Goal: Task Accomplishment & Management: Manage account settings

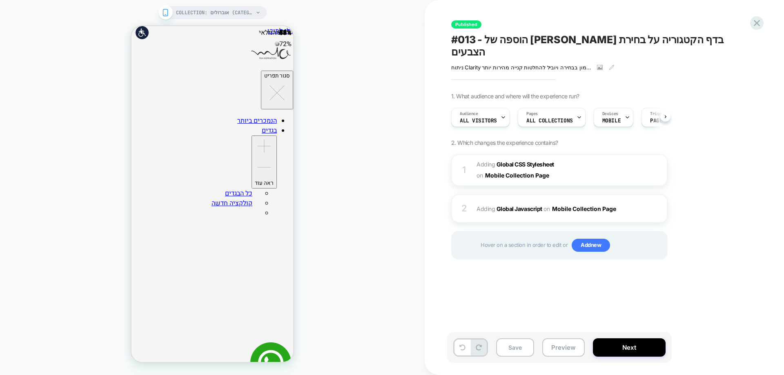
scroll to position [0, 0]
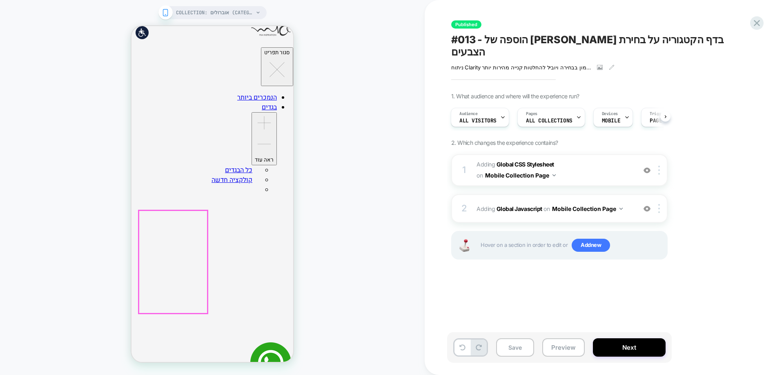
scroll to position [82, 0]
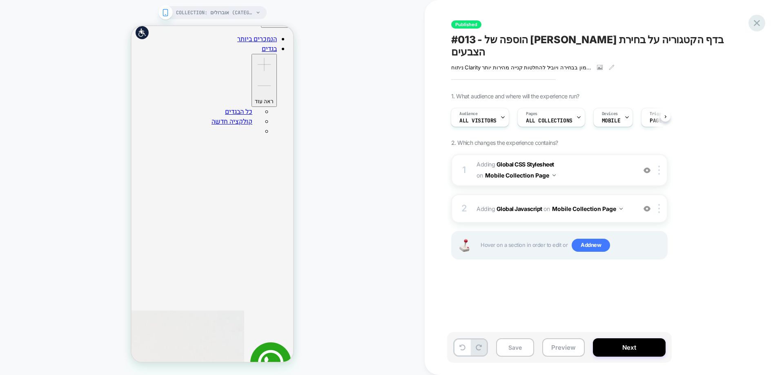
click at [754, 22] on icon at bounding box center [756, 23] width 11 height 11
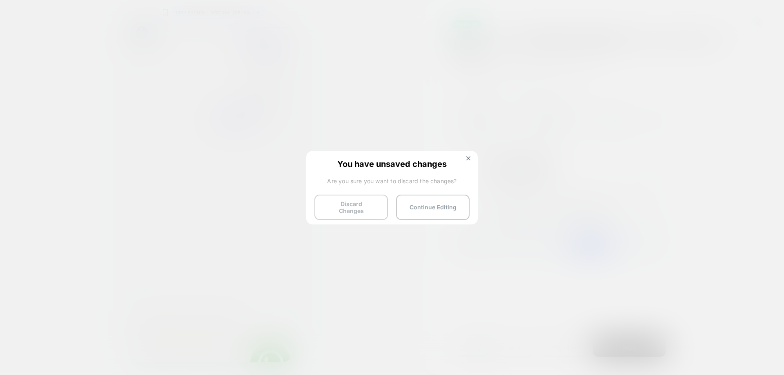
click at [354, 208] on button "Discard Changes" at bounding box center [350, 207] width 73 height 25
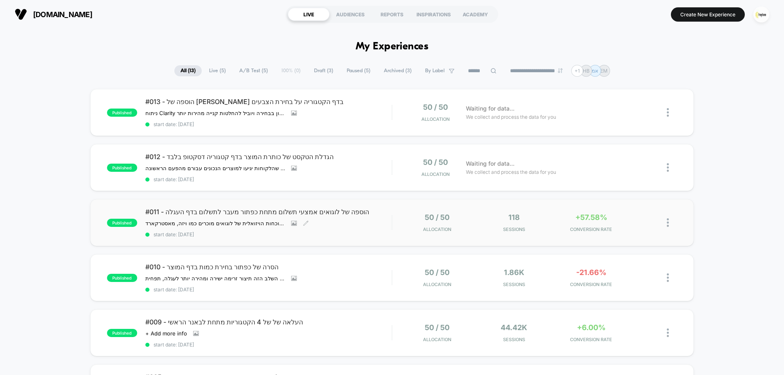
click at [363, 219] on div "#011 - הוספה של לוגואים אמצעי תשלום מתחת כפתור מעבר לתשלום בדף העגלה הוספת לוגו…" at bounding box center [268, 223] width 246 height 30
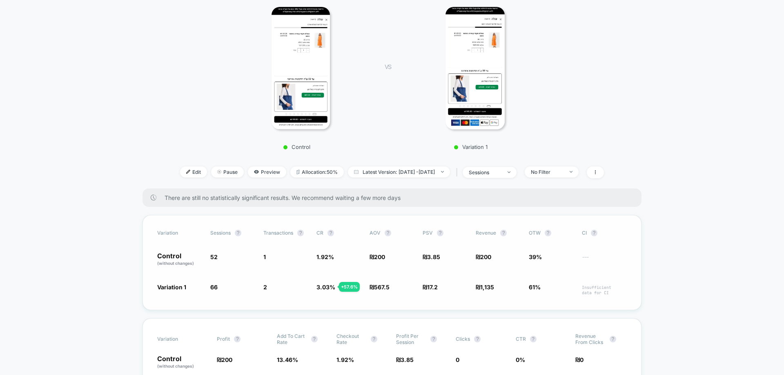
scroll to position [204, 0]
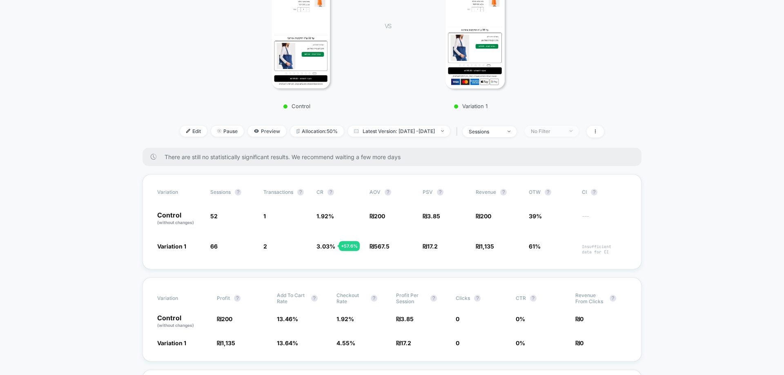
click at [563, 132] on div "No Filter" at bounding box center [547, 131] width 33 height 6
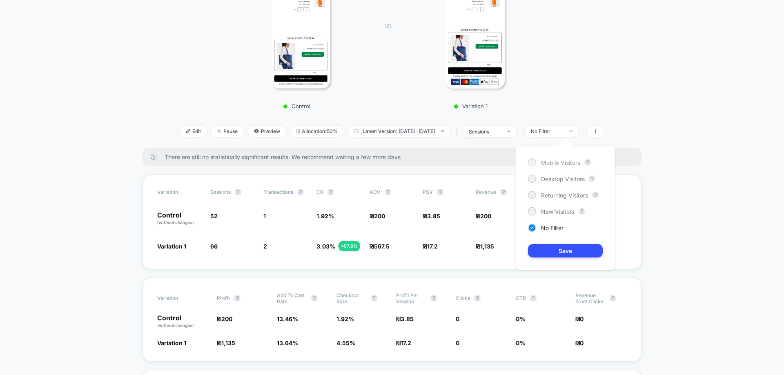
click at [558, 165] on span "Mobile Visitors" at bounding box center [560, 162] width 39 height 7
click at [579, 254] on button "Save" at bounding box center [565, 250] width 75 height 13
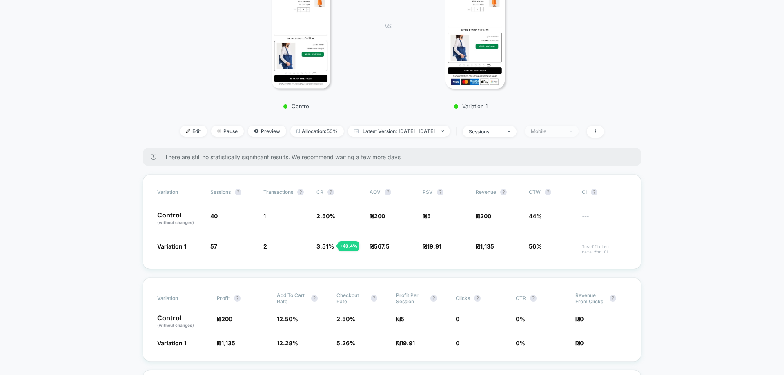
click at [563, 133] on div "Mobile" at bounding box center [547, 131] width 33 height 6
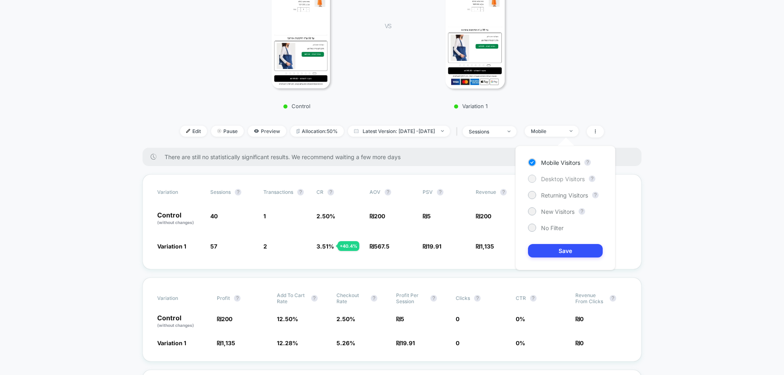
click at [567, 180] on span "Desktop Visitors" at bounding box center [563, 179] width 44 height 7
click at [560, 248] on button "Save" at bounding box center [565, 250] width 75 height 13
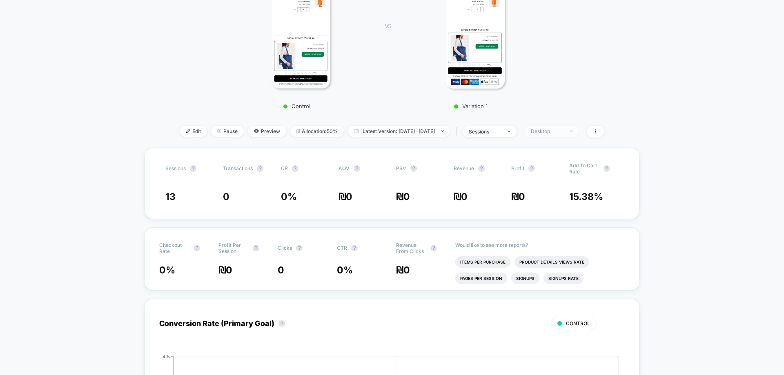
click at [563, 133] on div "Desktop" at bounding box center [547, 131] width 33 height 6
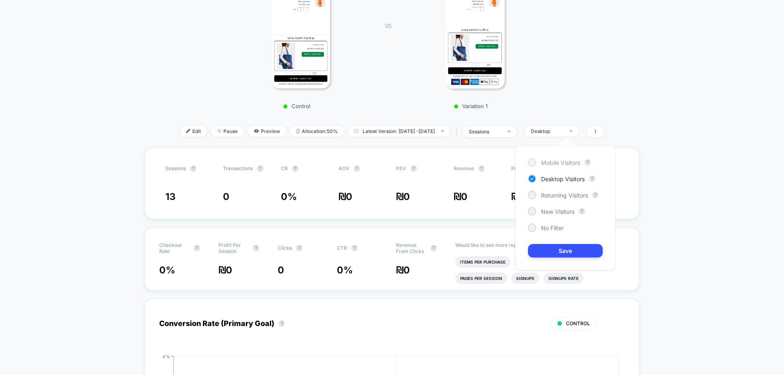
click at [567, 164] on span "Mobile Visitors" at bounding box center [560, 162] width 39 height 7
click at [552, 249] on button "Save" at bounding box center [565, 250] width 75 height 13
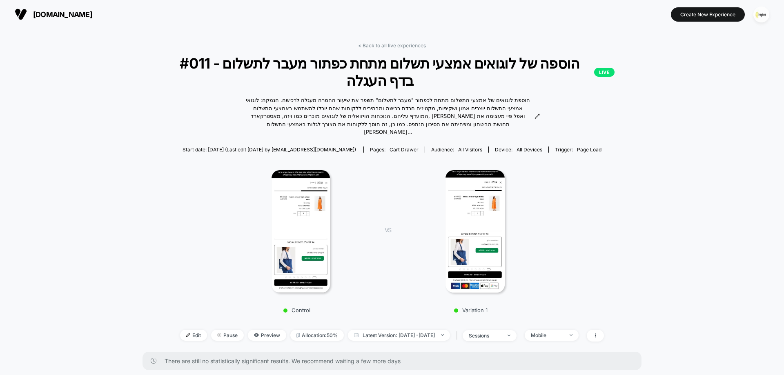
click at [392, 45] on link "< Back to all live experiences" at bounding box center [392, 45] width 68 height 6
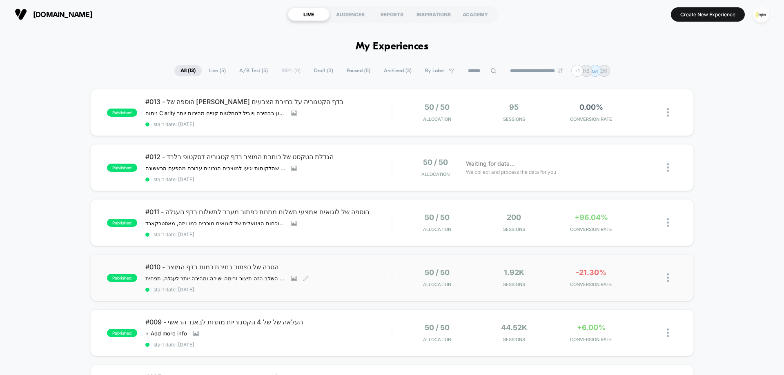
click at [346, 269] on span "#010 - הסרה של כפתור בחירת כמות בדף המוצר" at bounding box center [268, 267] width 246 height 8
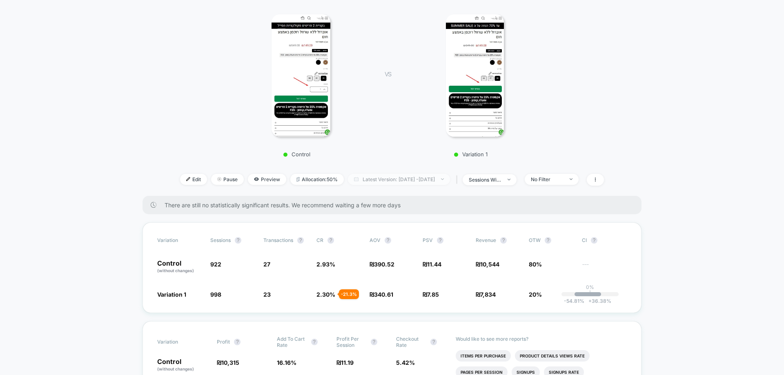
scroll to position [163, 0]
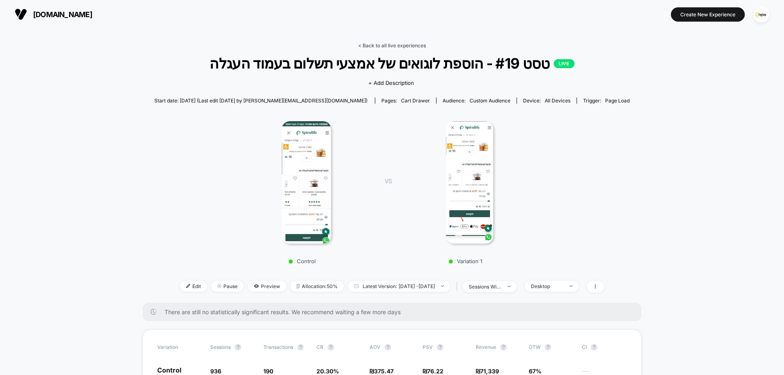
click at [413, 44] on link "< Back to all live experiences" at bounding box center [392, 45] width 68 height 6
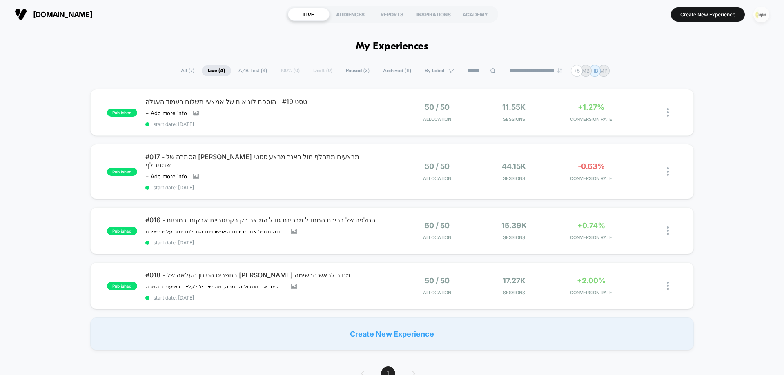
click at [760, 17] on img "button" at bounding box center [761, 15] width 16 height 16
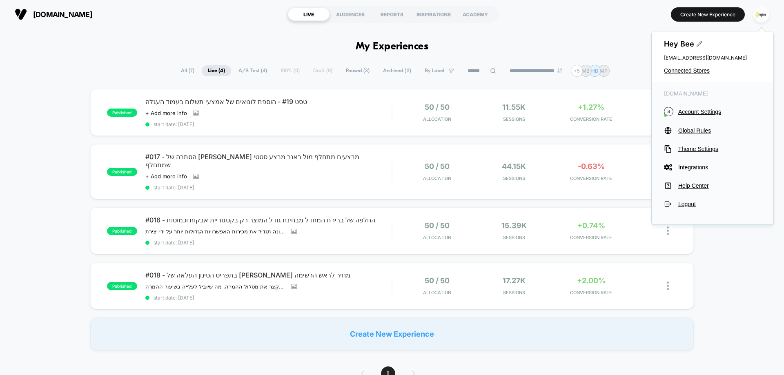
click at [673, 73] on span "Connected Stores" at bounding box center [712, 70] width 97 height 7
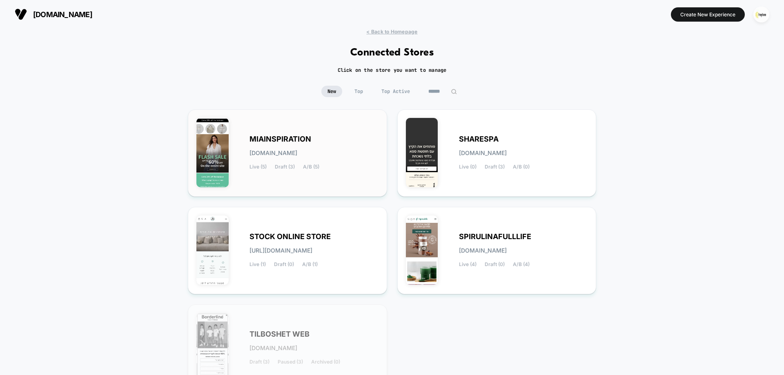
click at [303, 142] on span "MIAINSPIRATION" at bounding box center [280, 139] width 62 height 6
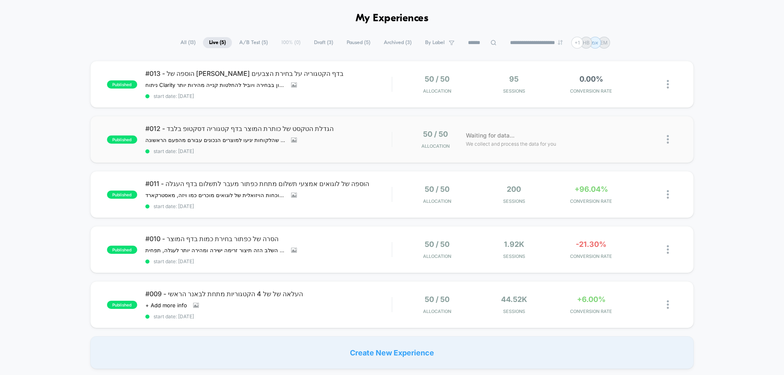
scroll to position [41, 0]
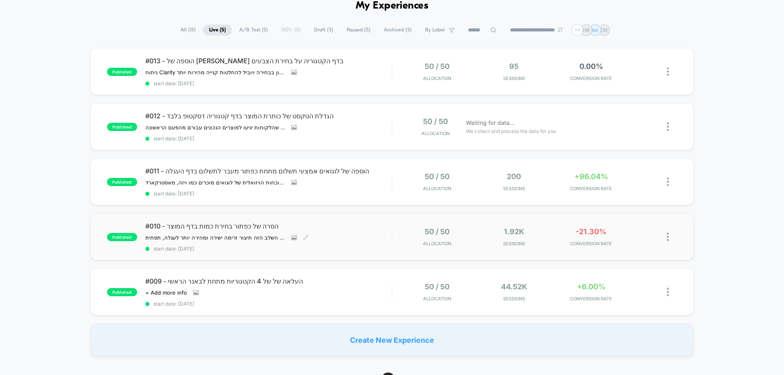
click at [367, 229] on span "#010 - הסרה של כפתור בחירת כמות בדף המוצר" at bounding box center [268, 226] width 246 height 8
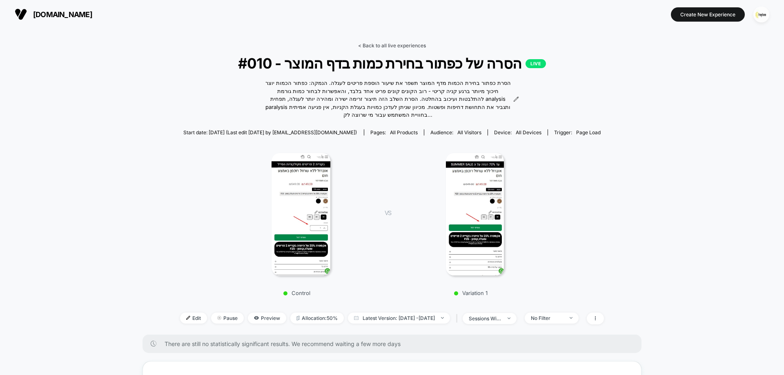
click at [389, 42] on link "< Back to all live experiences" at bounding box center [392, 45] width 68 height 6
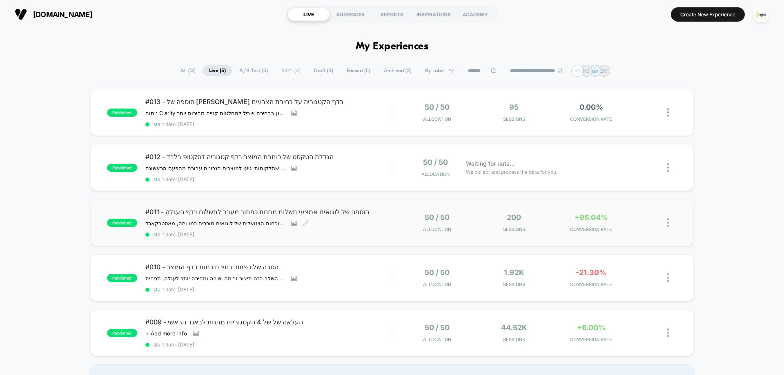
click at [370, 220] on div "#011 - הוספה של לוגואים אמצעי תשלום מתחת כפתור מעבר לתשלום בדף העגלה הוספת לוגו…" at bounding box center [268, 223] width 246 height 30
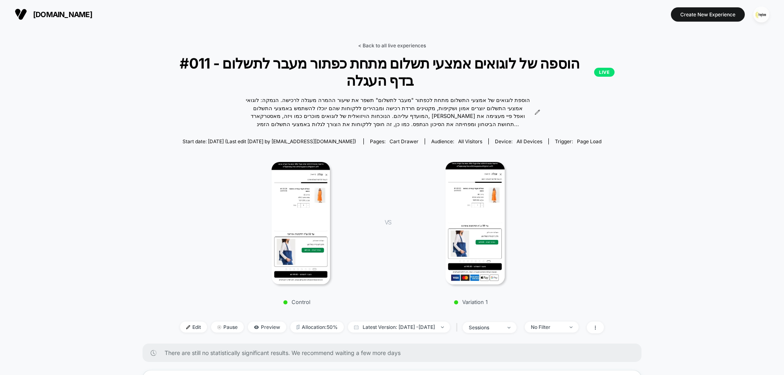
click at [406, 48] on link "< Back to all live experiences" at bounding box center [392, 45] width 68 height 6
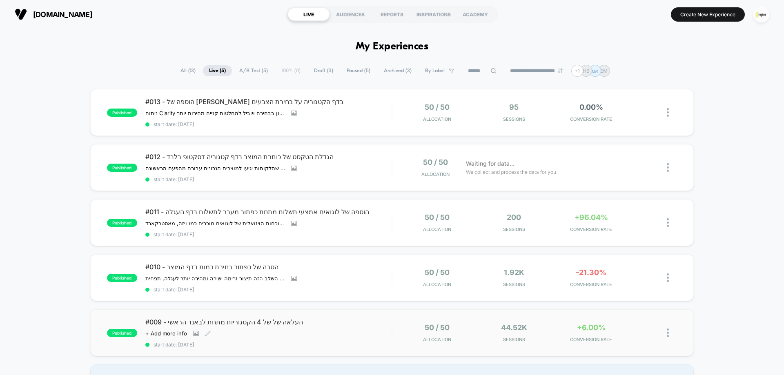
click at [348, 328] on div "#009 - העלאה של של 4 הקטגוריות מתחת לבאנר הראשי Click to view images Click to e…" at bounding box center [268, 333] width 246 height 30
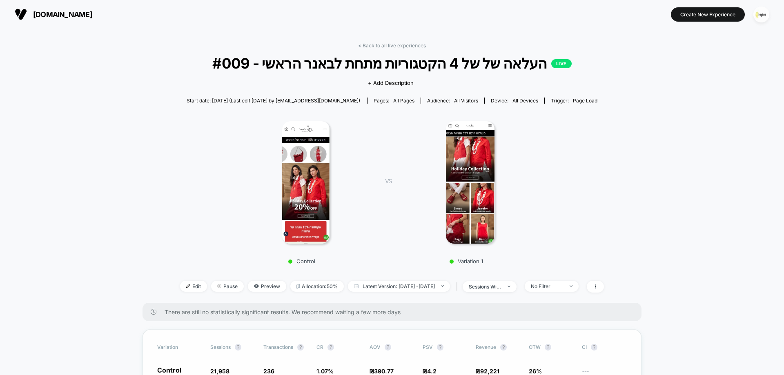
scroll to position [204, 0]
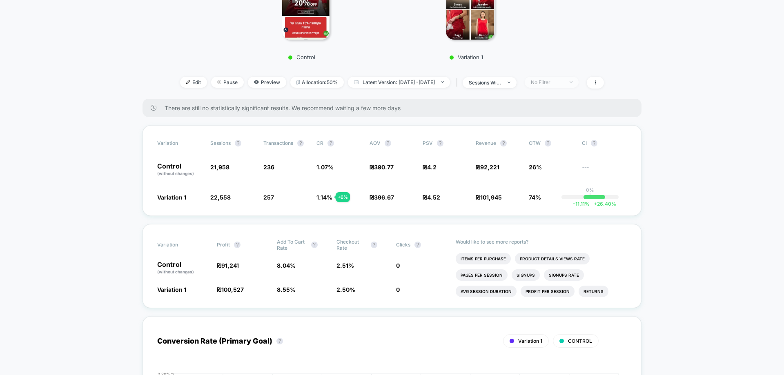
click at [563, 80] on div "No Filter" at bounding box center [547, 82] width 33 height 6
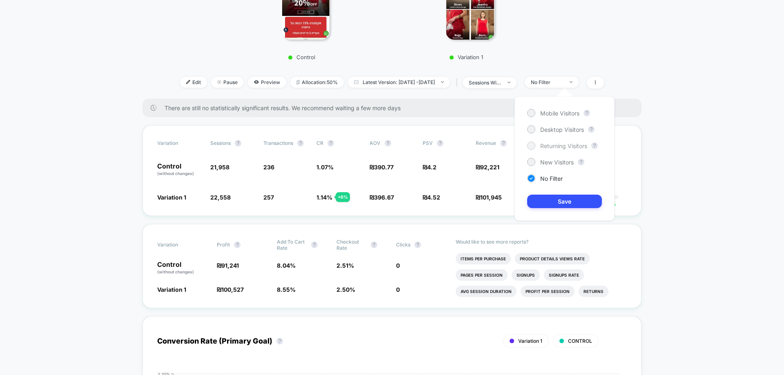
click at [568, 147] on span "Returning Visitors" at bounding box center [563, 145] width 47 height 7
click at [583, 200] on button "Save" at bounding box center [564, 201] width 75 height 13
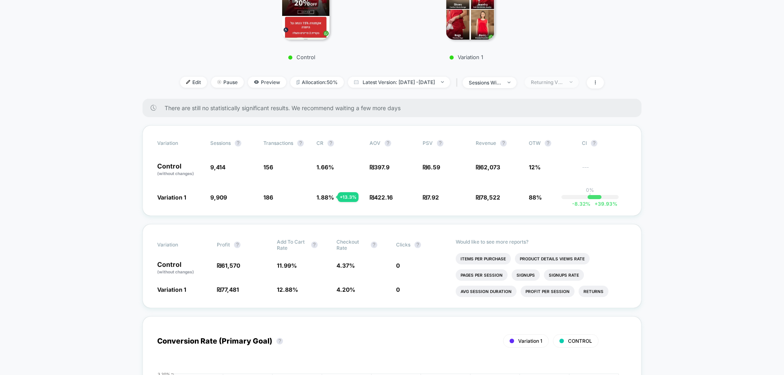
click at [549, 84] on div "Returning Visitors" at bounding box center [547, 82] width 33 height 6
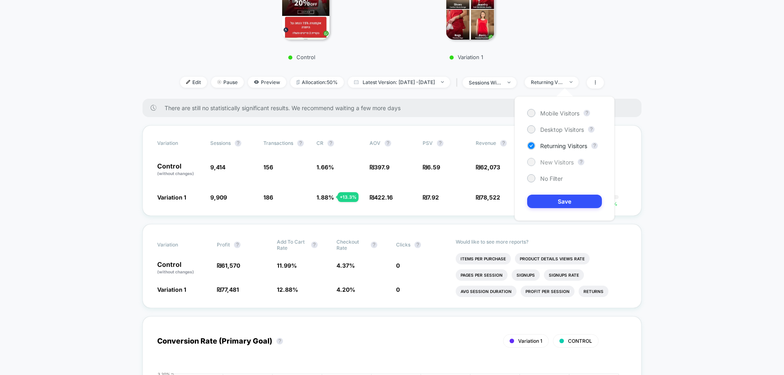
click at [556, 159] on span "New Visitors" at bounding box center [556, 162] width 33 height 7
click at [582, 197] on button "Save" at bounding box center [564, 201] width 75 height 13
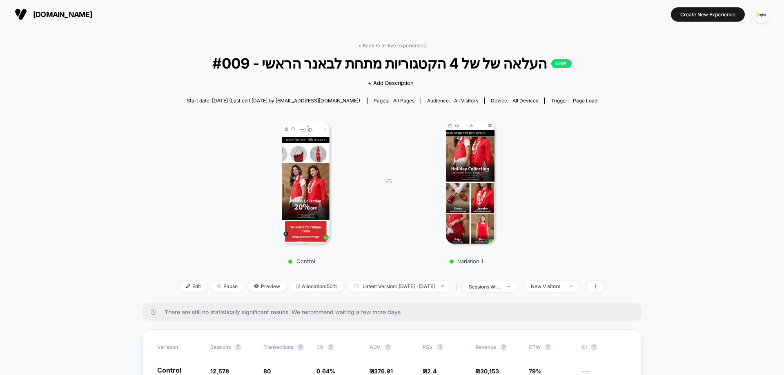
click at [467, 192] on img at bounding box center [470, 182] width 49 height 122
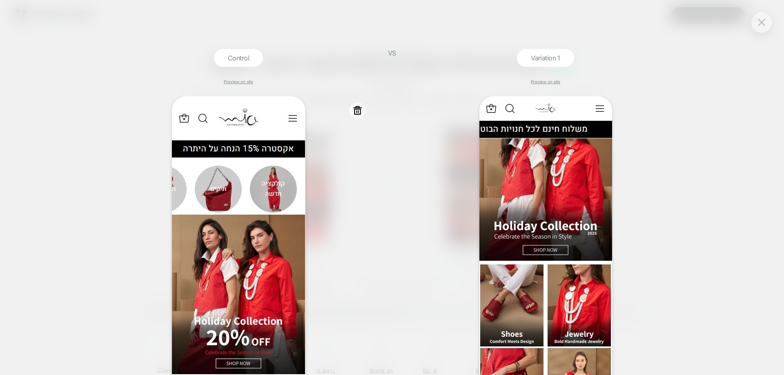
scroll to position [140, 0]
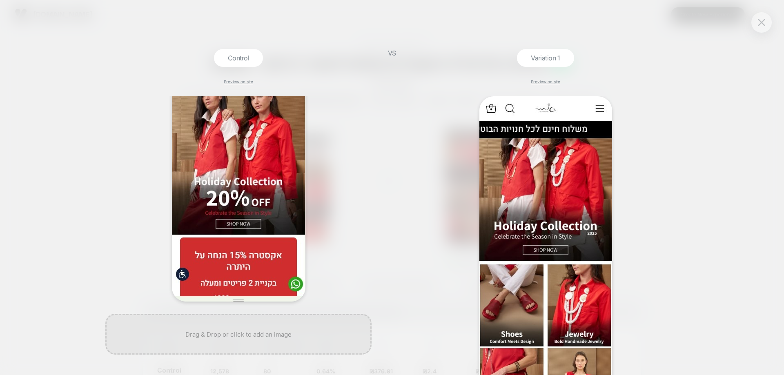
click at [245, 197] on img at bounding box center [238, 129] width 133 height 345
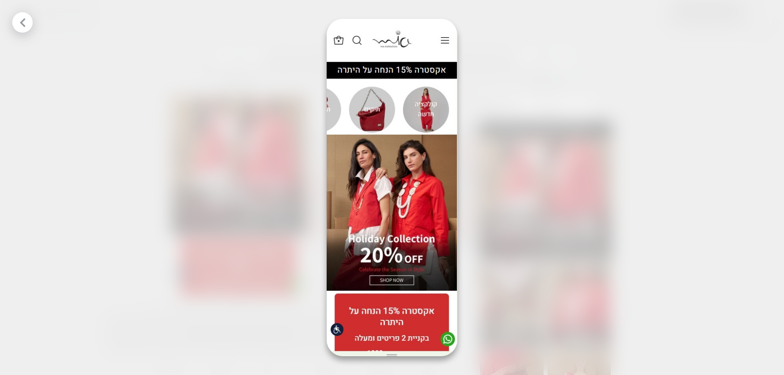
drag, startPoint x: 122, startPoint y: 160, endPoint x: 143, endPoint y: 171, distance: 23.6
click at [125, 160] on div at bounding box center [392, 187] width 784 height 375
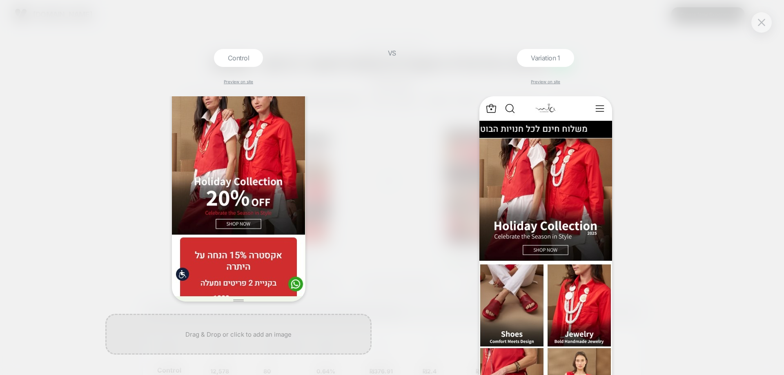
click at [756, 21] on button at bounding box center [761, 22] width 12 height 12
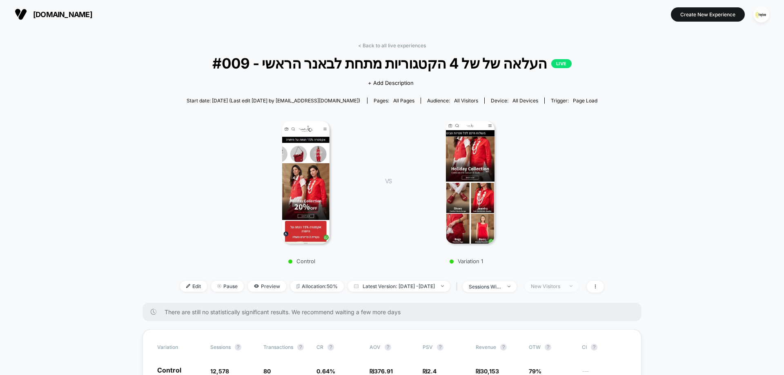
click at [563, 288] on div "New Visitors" at bounding box center [547, 286] width 33 height 6
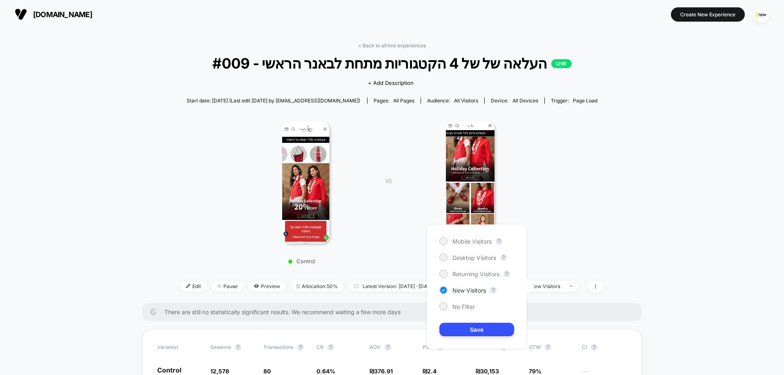
click at [471, 235] on div "Mobile Visitors ? Desktop Visitors ? Returning Visitors ? New Visitors ? No Fil…" at bounding box center [477, 286] width 100 height 124
click at [466, 301] on div "Mobile Visitors ? Desktop Visitors ? Returning Visitors ? New Visitors ? No Fil…" at bounding box center [477, 286] width 100 height 124
click at [472, 308] on span "No Filter" at bounding box center [463, 306] width 22 height 7
click at [494, 338] on div "Mobile Visitors ? Desktop Visitors ? Returning Visitors ? New Visitors ? No Fil…" at bounding box center [477, 286] width 100 height 124
click at [492, 329] on button "Save" at bounding box center [476, 329] width 75 height 13
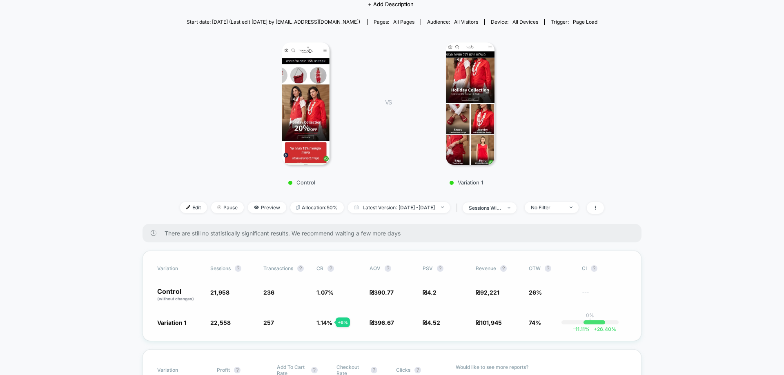
scroll to position [204, 0]
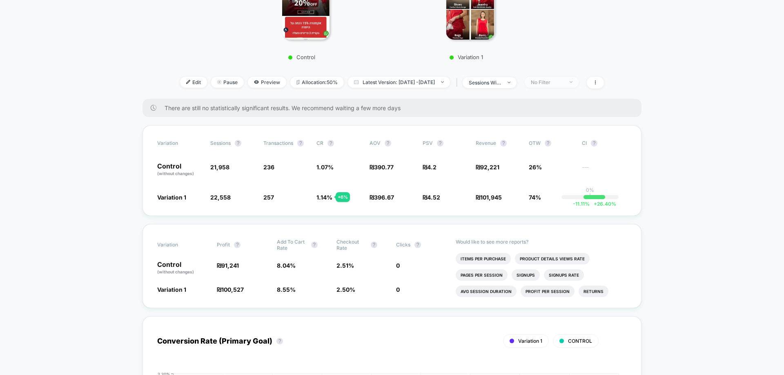
click at [563, 81] on div "No Filter" at bounding box center [547, 82] width 33 height 6
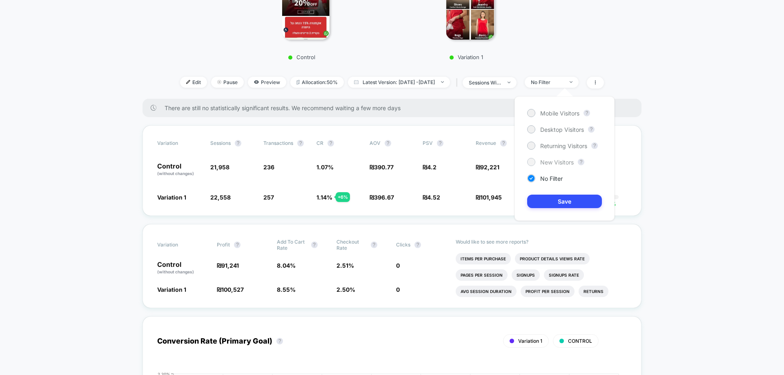
click at [563, 161] on span "New Visitors" at bounding box center [556, 162] width 33 height 7
click at [579, 211] on div "Mobile Visitors ? Desktop Visitors ? Returning Visitors ? New Visitors ? No Fil…" at bounding box center [564, 158] width 100 height 124
click at [578, 201] on button "Save" at bounding box center [564, 201] width 75 height 13
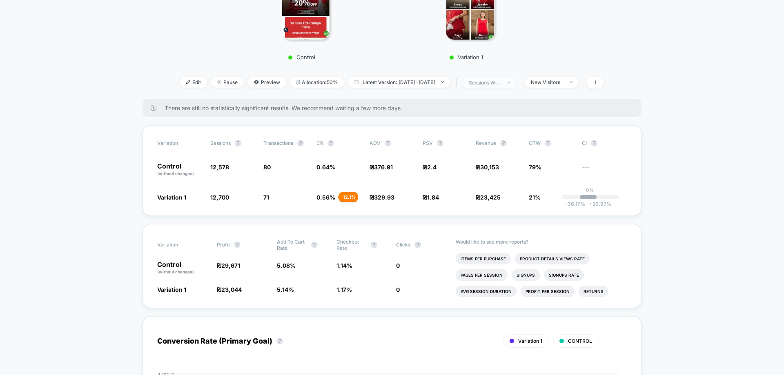
click at [501, 84] on div "sessions with impression" at bounding box center [485, 83] width 33 height 6
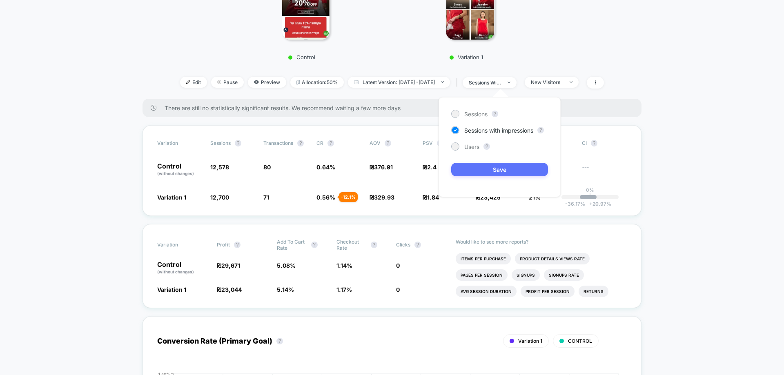
drag, startPoint x: 499, startPoint y: 165, endPoint x: 502, endPoint y: 169, distance: 4.8
click at [502, 169] on button "Save" at bounding box center [499, 169] width 97 height 13
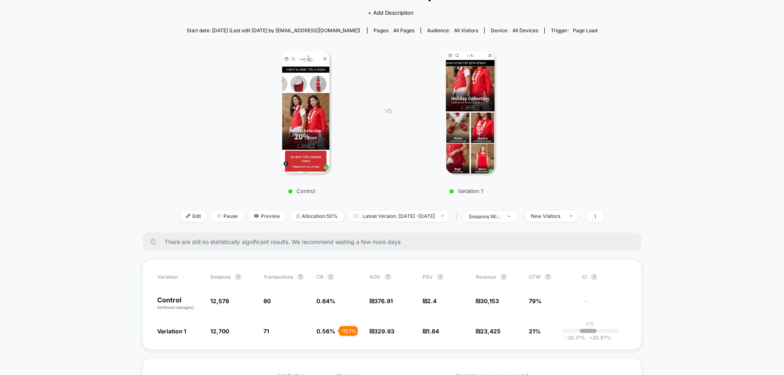
scroll to position [163, 0]
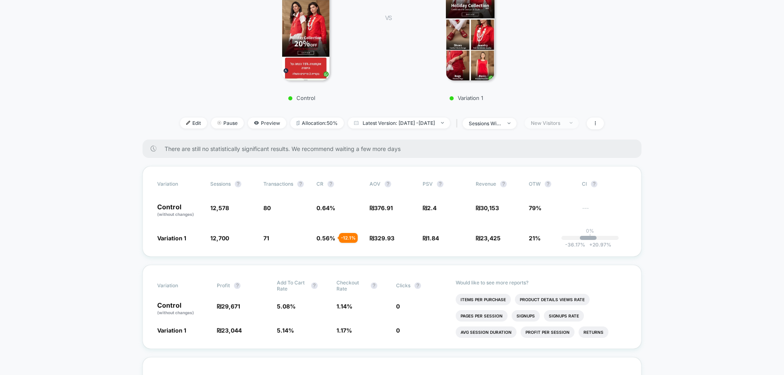
click at [563, 120] on div "New Visitors" at bounding box center [547, 123] width 33 height 6
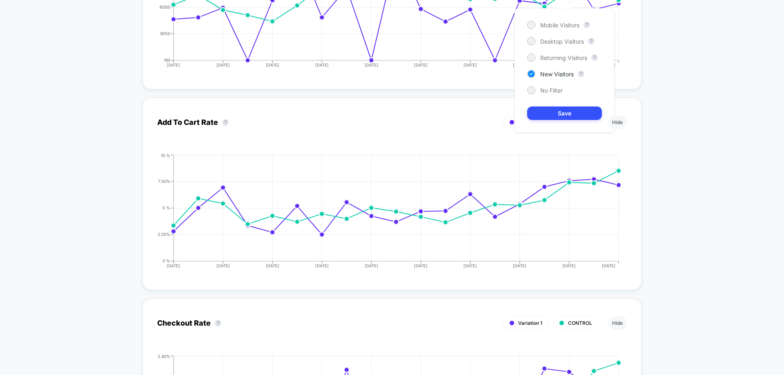
scroll to position [1796, 0]
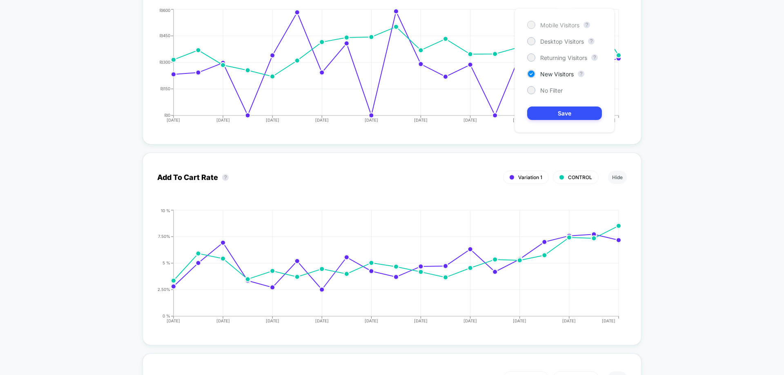
click at [545, 28] on span "Mobile Visitors" at bounding box center [559, 25] width 39 height 7
click at [562, 110] on button "Save" at bounding box center [564, 113] width 75 height 13
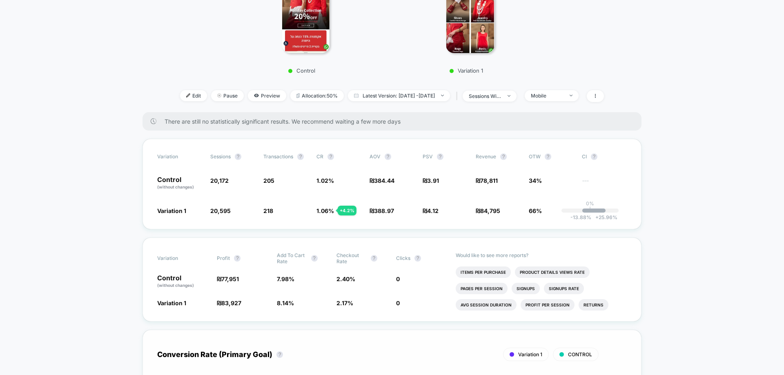
scroll to position [204, 0]
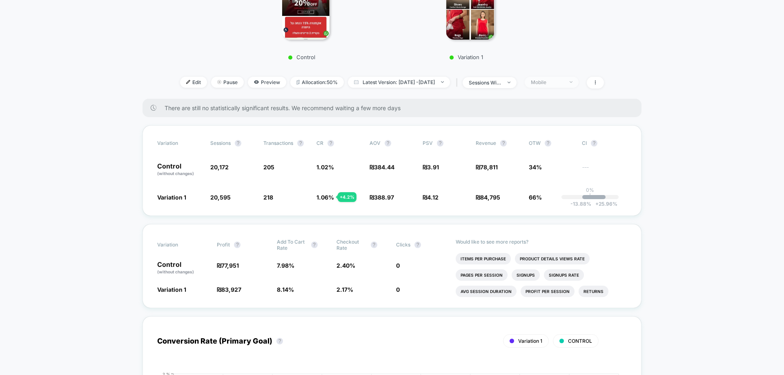
click at [563, 80] on div "Mobile" at bounding box center [547, 82] width 33 height 6
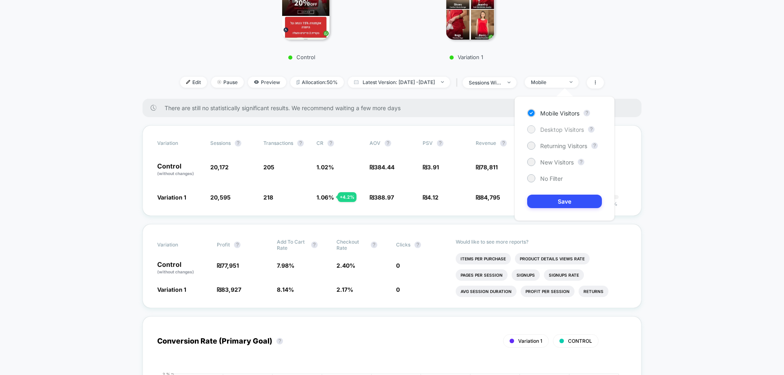
click at [566, 131] on span "Desktop Visitors" at bounding box center [562, 129] width 44 height 7
click at [573, 200] on button "Save" at bounding box center [564, 201] width 75 height 13
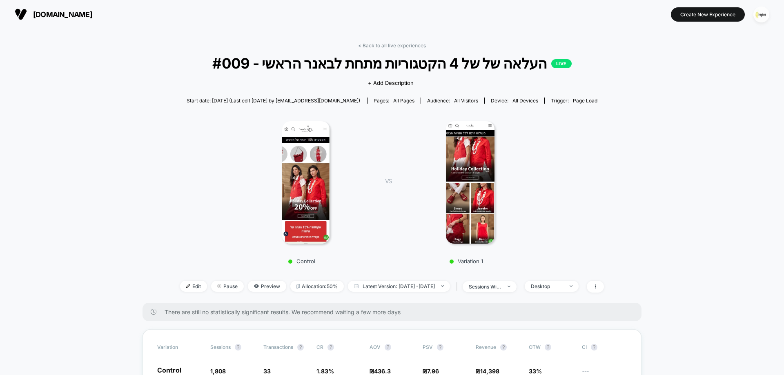
scroll to position [82, 0]
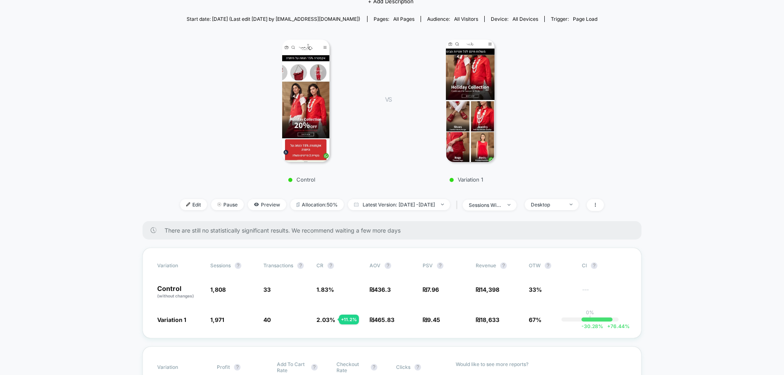
click at [451, 89] on div at bounding box center [470, 101] width 133 height 122
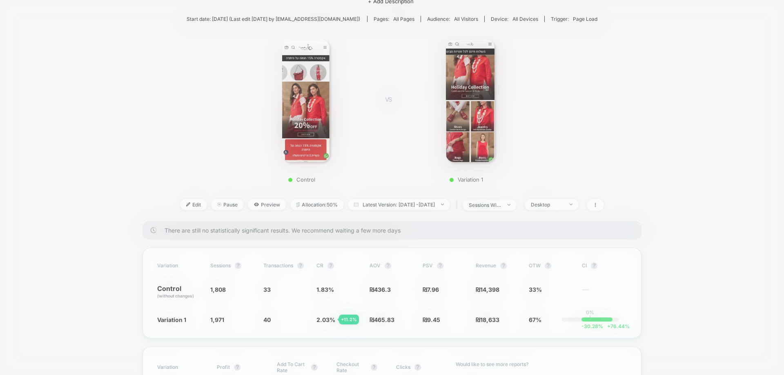
click at [462, 90] on div at bounding box center [388, 132] width 551 height 221
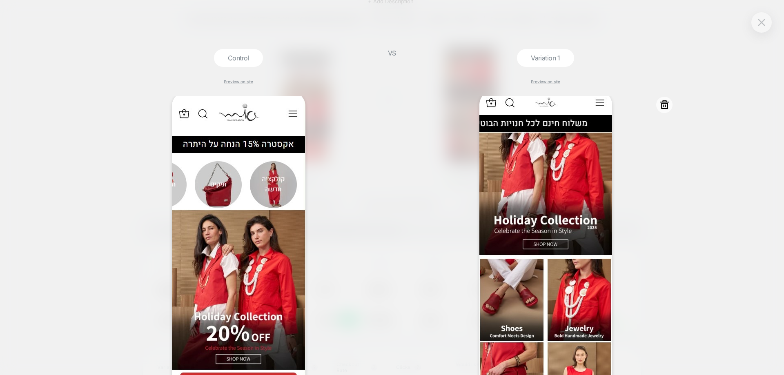
scroll to position [0, 0]
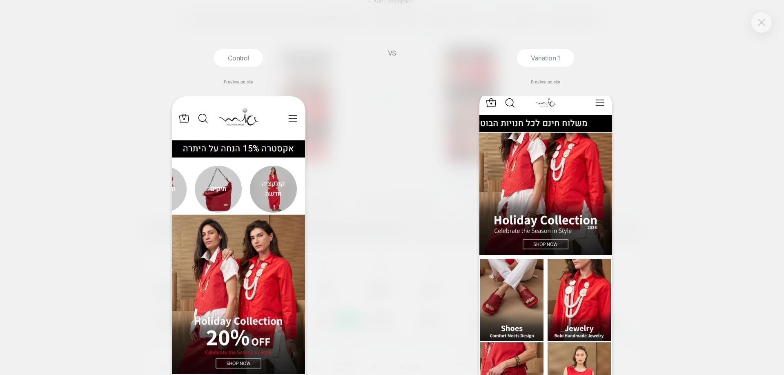
drag, startPoint x: 758, startPoint y: 21, endPoint x: 702, endPoint y: 64, distance: 70.5
click at [758, 22] on img at bounding box center [761, 22] width 7 height 7
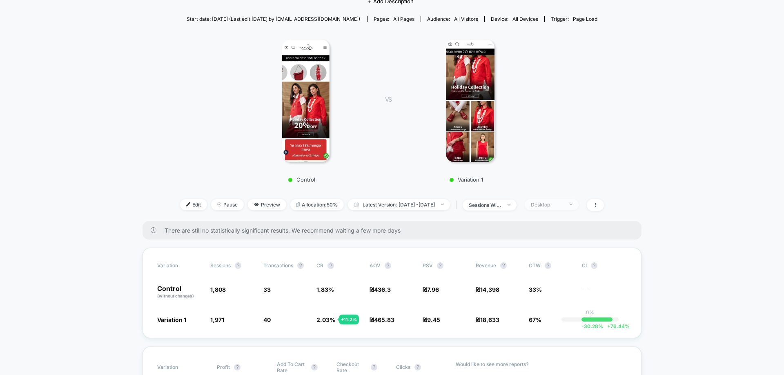
click at [575, 210] on span "Desktop" at bounding box center [551, 204] width 54 height 11
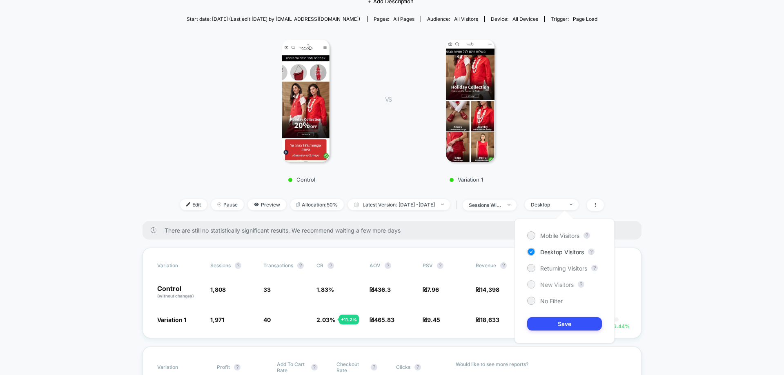
click at [567, 287] on span "New Visitors" at bounding box center [556, 284] width 33 height 7
drag, startPoint x: 571, startPoint y: 318, endPoint x: 594, endPoint y: 339, distance: 30.6
click at [571, 319] on button "Save" at bounding box center [564, 323] width 75 height 13
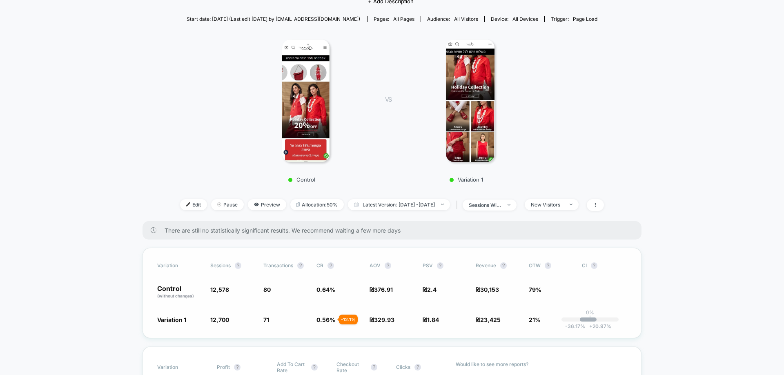
scroll to position [122, 0]
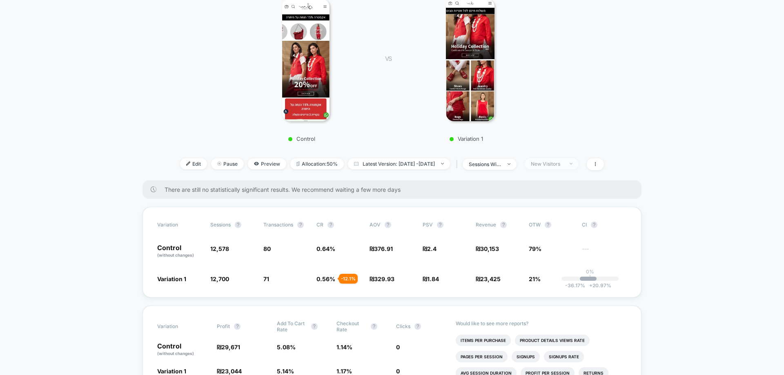
click at [563, 164] on div "New Visitors" at bounding box center [547, 164] width 33 height 6
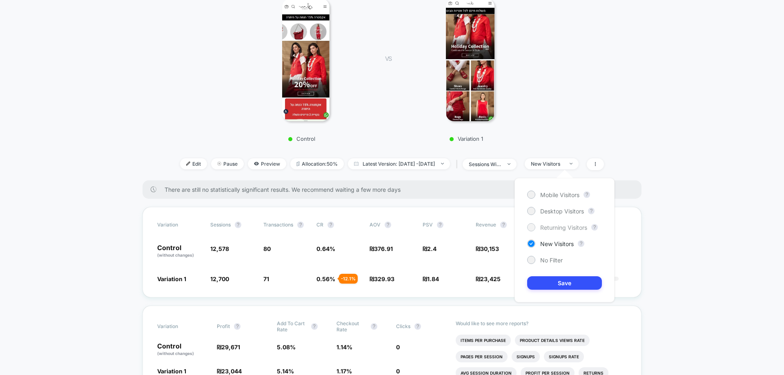
click at [566, 228] on span "Returning Visitors" at bounding box center [563, 227] width 47 height 7
click at [573, 275] on div "Mobile Visitors ? Desktop Visitors ? Returning Visitors ? New Visitors ? No Fil…" at bounding box center [564, 240] width 100 height 124
click at [591, 291] on div "Mobile Visitors ? Desktop Visitors ? Returning Visitors ? New Visitors ? No Fil…" at bounding box center [564, 240] width 100 height 124
click at [589, 284] on button "Save" at bounding box center [564, 282] width 75 height 13
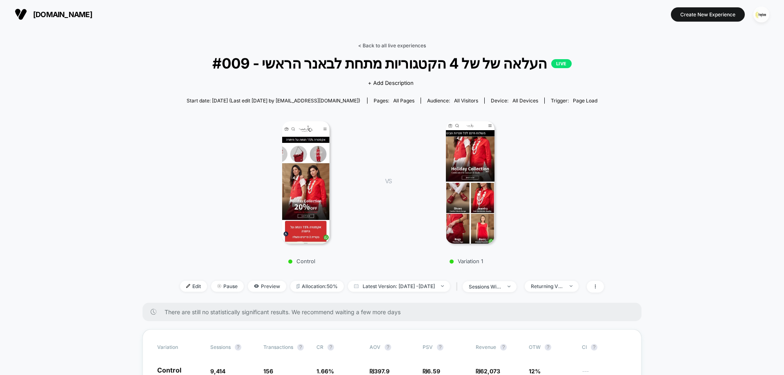
click at [387, 46] on link "< Back to all live experiences" at bounding box center [392, 45] width 68 height 6
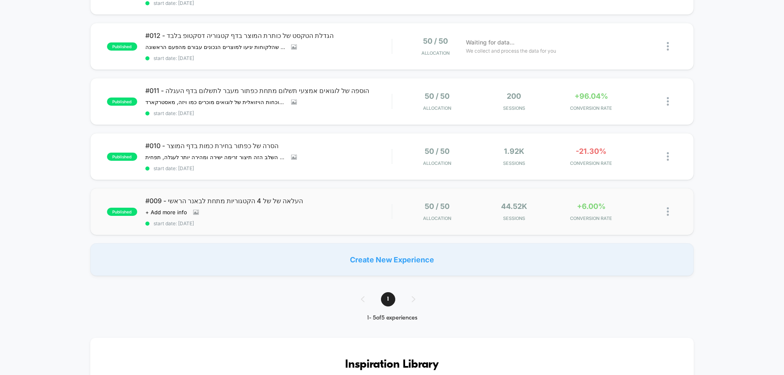
scroll to position [122, 0]
click at [375, 203] on span "#009 - העלאה של של 4 הקטגוריות מתחת לבאנר הראשי" at bounding box center [268, 200] width 246 height 8
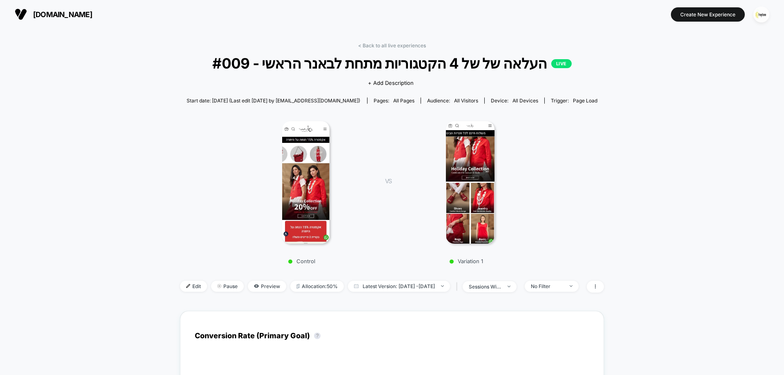
scroll to position [204, 0]
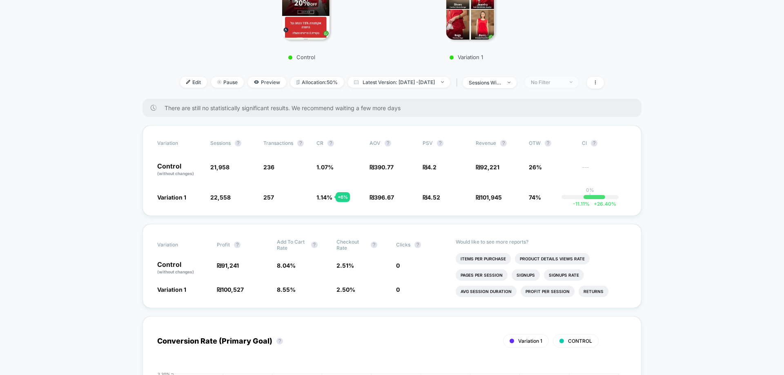
click at [563, 83] on div "No Filter" at bounding box center [547, 82] width 33 height 6
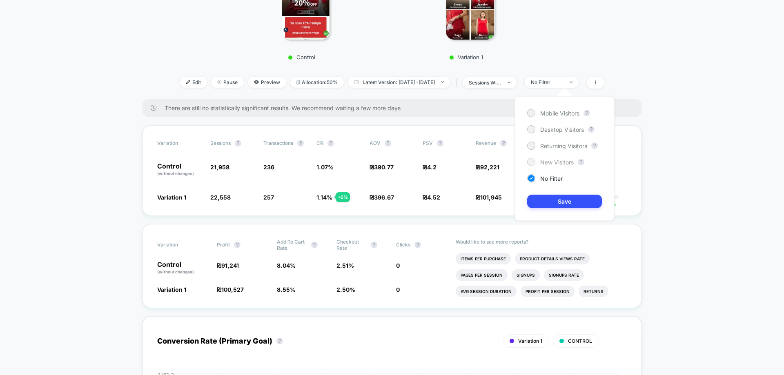
click at [560, 162] on span "New Visitors" at bounding box center [556, 162] width 33 height 7
click at [567, 144] on span "Returning Visitors" at bounding box center [563, 145] width 47 height 7
drag, startPoint x: 567, startPoint y: 200, endPoint x: 589, endPoint y: 214, distance: 26.3
click at [567, 200] on button "Save" at bounding box center [564, 201] width 75 height 13
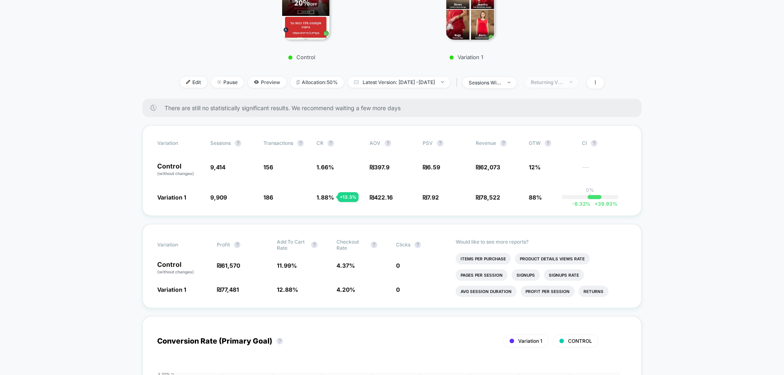
click at [548, 85] on div "Returning Visitors" at bounding box center [547, 82] width 33 height 6
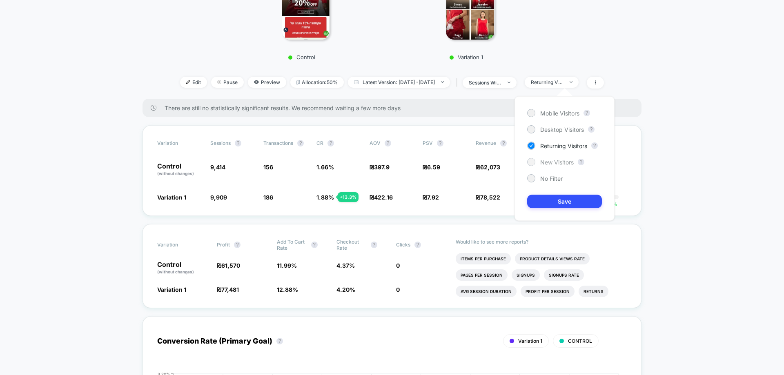
click at [558, 163] on span "New Visitors" at bounding box center [556, 162] width 33 height 7
click at [561, 198] on button "Save" at bounding box center [564, 201] width 75 height 13
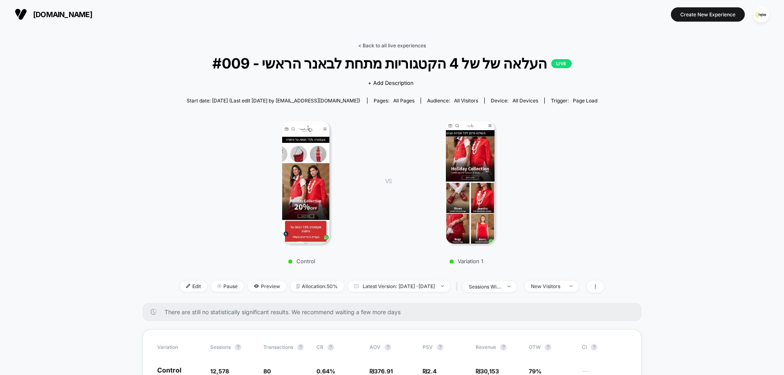
click at [417, 43] on link "< Back to all live experiences" at bounding box center [392, 45] width 68 height 6
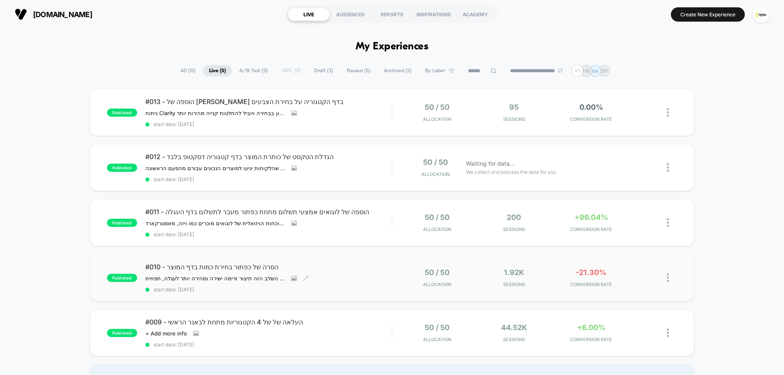
click at [391, 273] on div "#010 - הסרה של כפתור בחירת כמות בדף המוצר הסרת כפתור בחירת הכמות מדף המוצר תשפר…" at bounding box center [268, 278] width 246 height 30
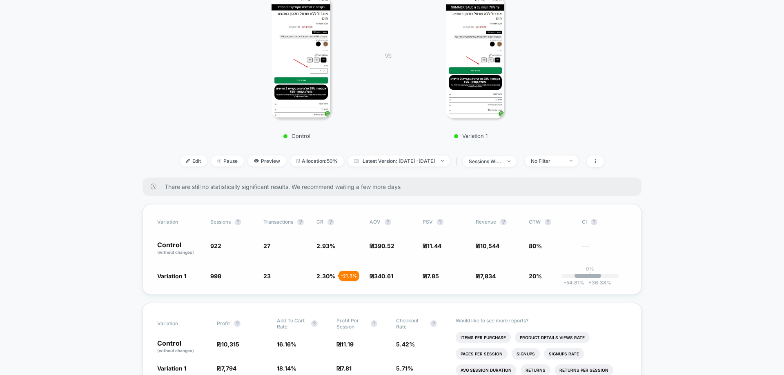
scroll to position [163, 0]
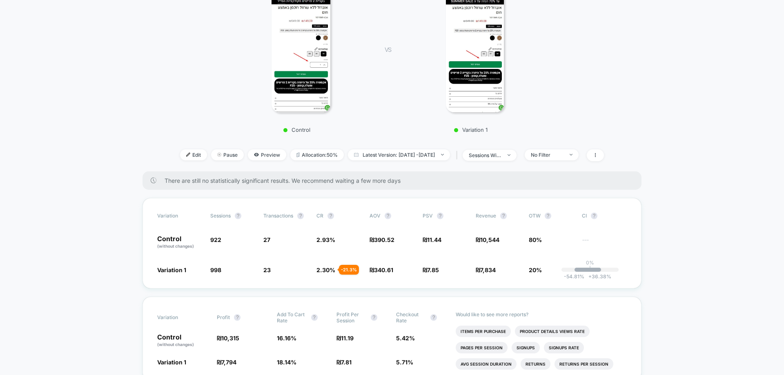
click at [306, 55] on img at bounding box center [300, 51] width 58 height 122
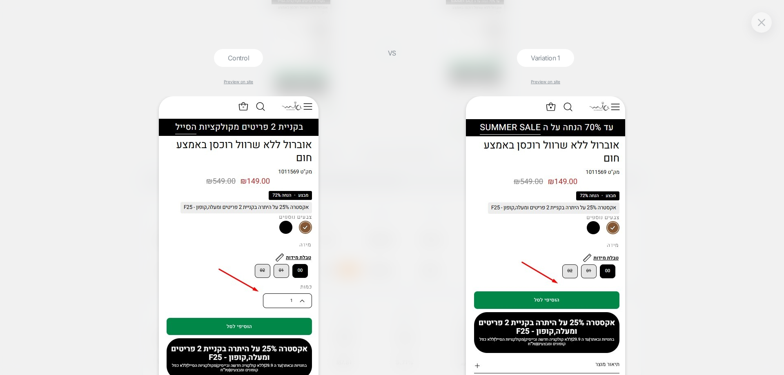
click at [69, 100] on div "Control Preview on site VS Variation 1 Preview on site" at bounding box center [392, 187] width 784 height 375
click at [756, 18] on button at bounding box center [761, 22] width 12 height 12
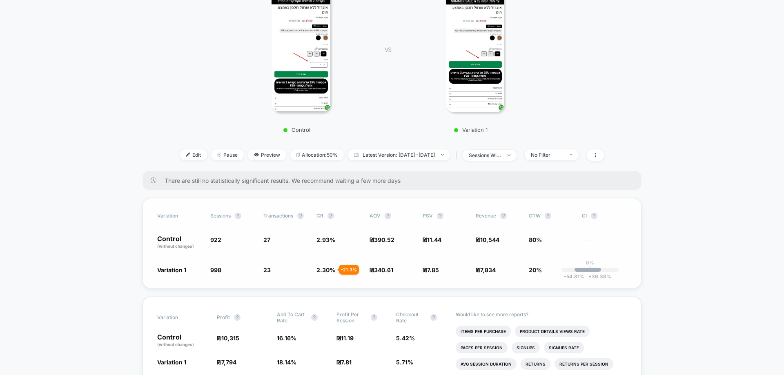
click at [538, 267] on span "20%" at bounding box center [535, 270] width 13 height 7
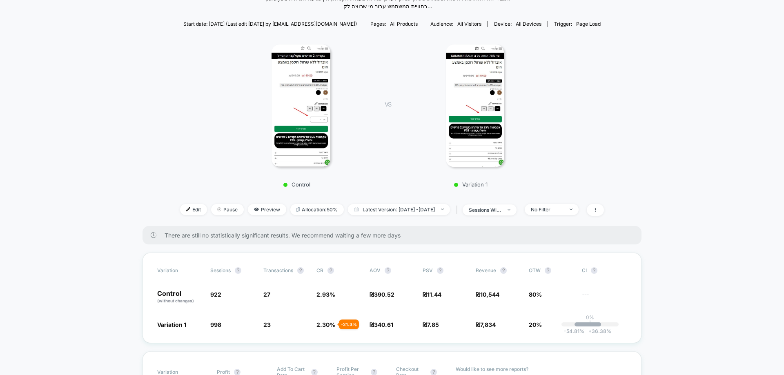
scroll to position [41, 0]
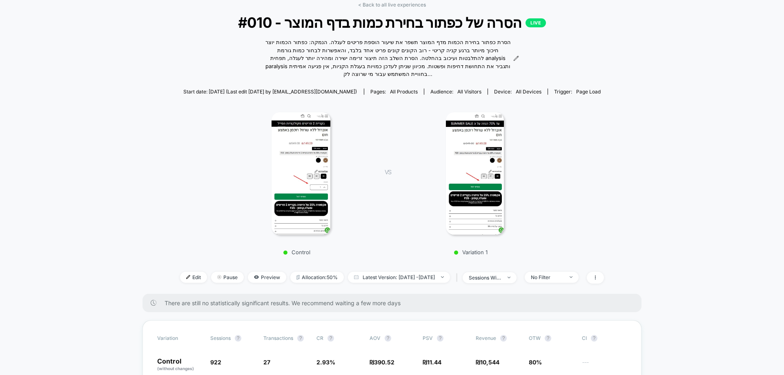
click at [466, 186] on img at bounding box center [475, 173] width 58 height 122
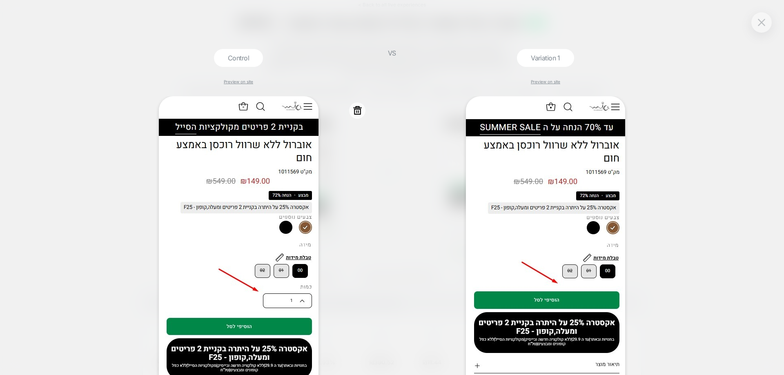
click at [350, 197] on div at bounding box center [238, 263] width 266 height 334
click at [755, 23] on div at bounding box center [761, 22] width 20 height 20
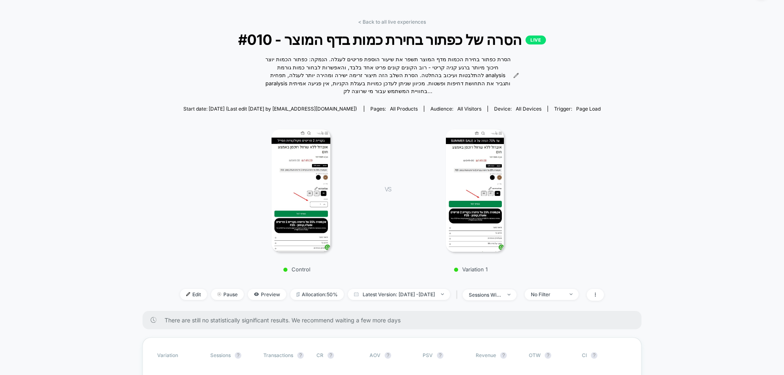
scroll to position [0, 0]
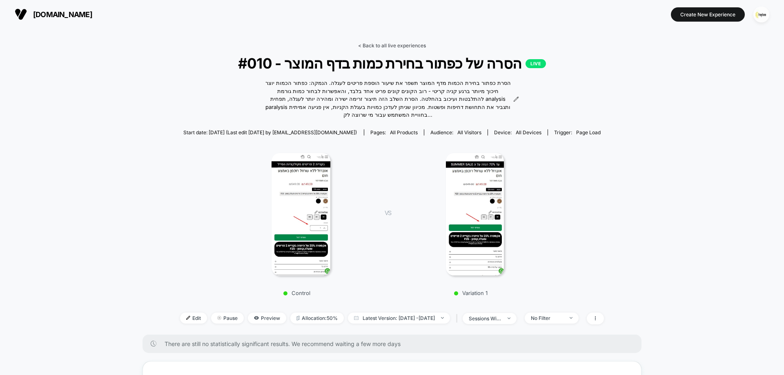
click at [405, 44] on link "< Back to all live experiences" at bounding box center [392, 45] width 68 height 6
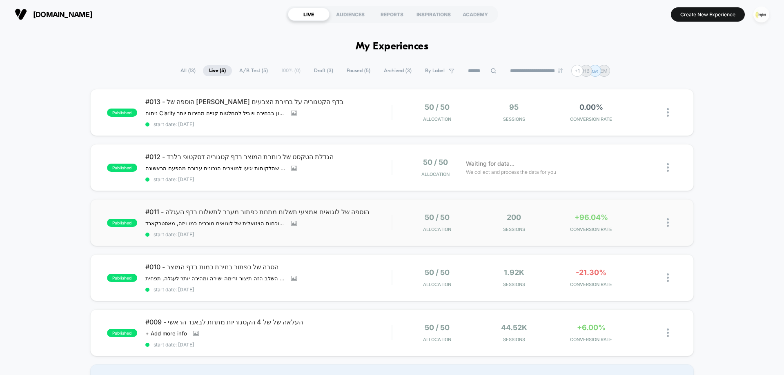
click at [364, 207] on div "published #011 - הוספה של לוגואים אמצעי תשלום מתחת כפתור מעבר לתשלום בדף העגלה …" at bounding box center [391, 222] width 603 height 47
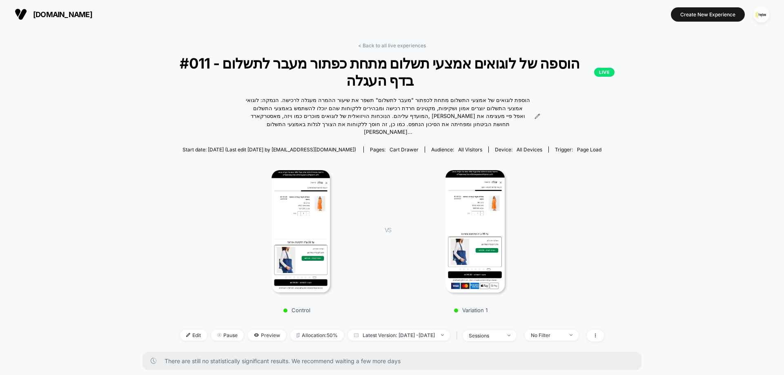
click at [490, 251] on img at bounding box center [474, 231] width 59 height 122
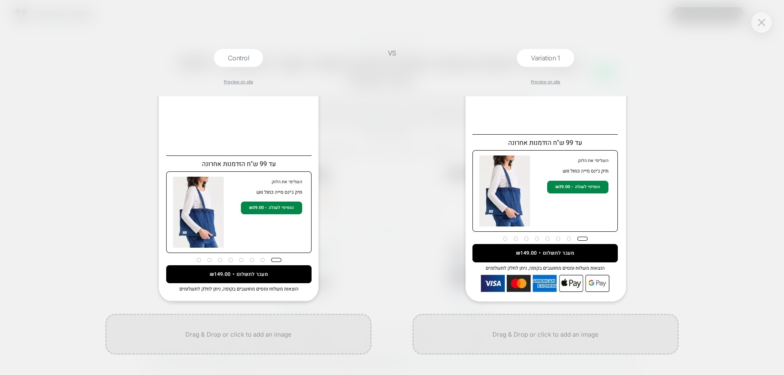
scroll to position [89, 0]
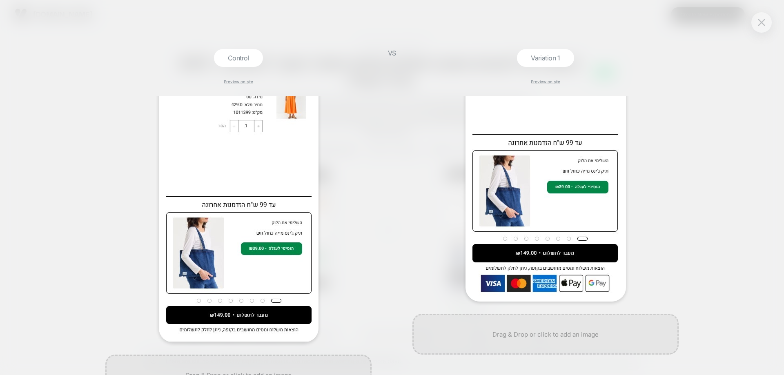
drag, startPoint x: 766, startPoint y: 27, endPoint x: 756, endPoint y: 29, distance: 10.3
click at [766, 27] on button at bounding box center [761, 22] width 12 height 12
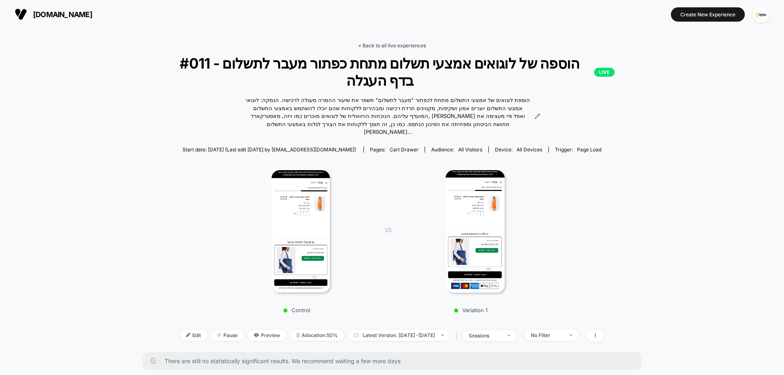
click at [419, 46] on link "< Back to all live experiences" at bounding box center [392, 45] width 68 height 6
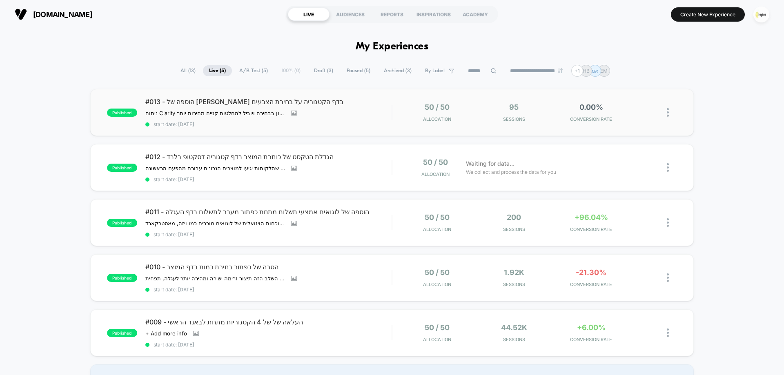
click at [341, 116] on div "#013 - הוספה של [PERSON_NAME] בדף הקטגוריה על בחירת הצבעים ניתוח Clarity הראה ש…" at bounding box center [268, 113] width 246 height 30
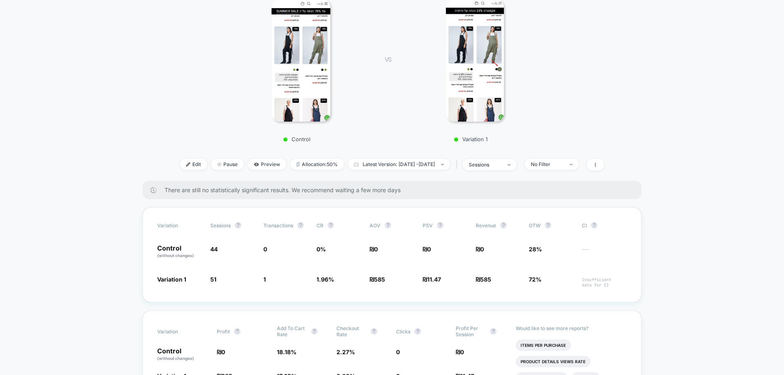
scroll to position [122, 0]
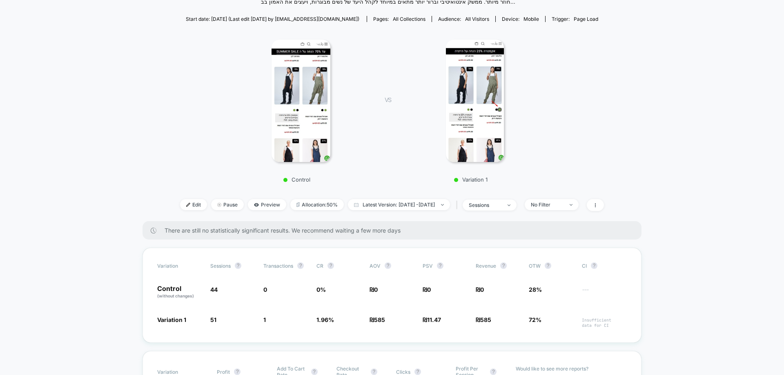
click at [191, 199] on div "Edit Pause Preview Allocation: 50% Latest Version: Sep 29, 2025 - Sep 29, 2025 …" at bounding box center [392, 205] width 447 height 12
click at [184, 199] on span "Edit" at bounding box center [193, 204] width 27 height 11
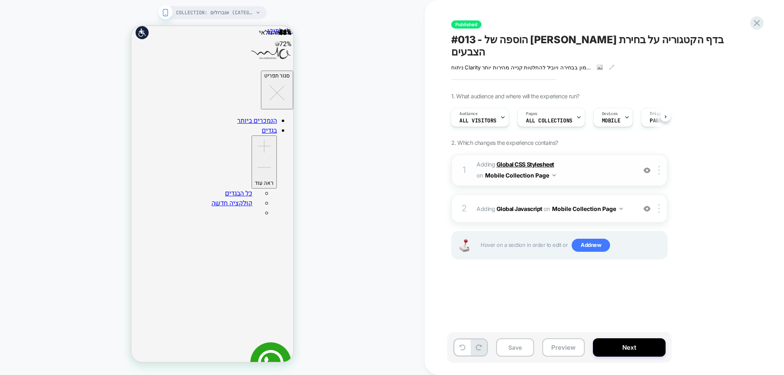
click at [530, 161] on b "Global CSS Stylesheet" at bounding box center [525, 164] width 58 height 7
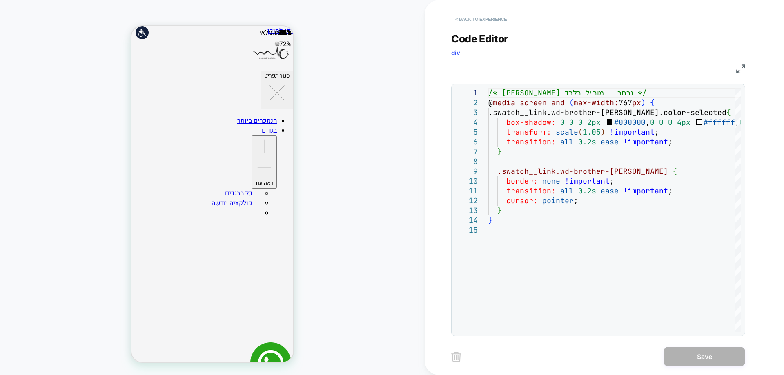
click at [486, 19] on button "< Back to experience" at bounding box center [481, 19] width 60 height 13
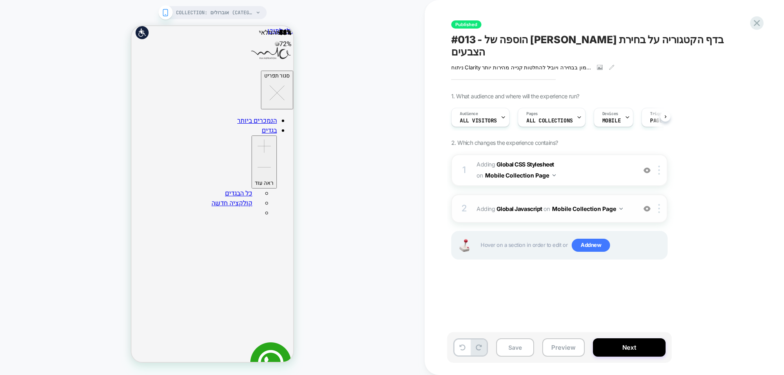
scroll to position [0, 0]
click at [515, 205] on b "Global Javascript" at bounding box center [519, 208] width 46 height 7
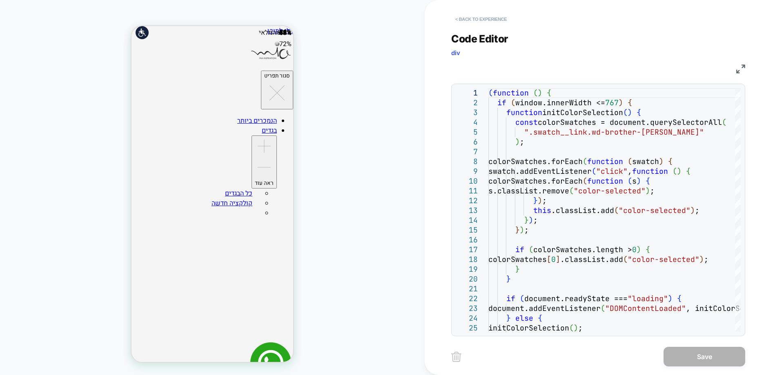
click at [489, 21] on button "< Back to experience" at bounding box center [481, 19] width 60 height 13
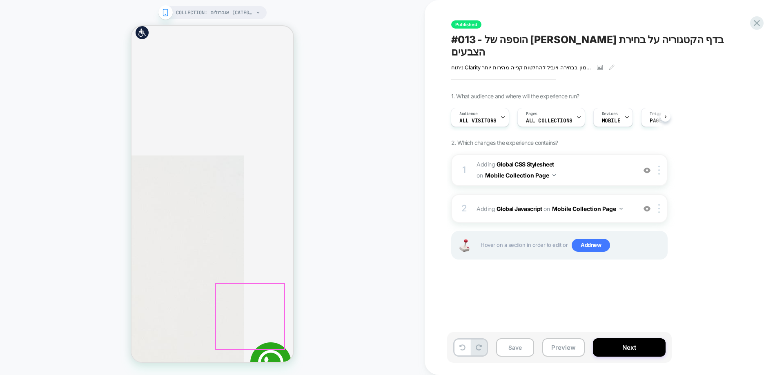
scroll to position [286, 0]
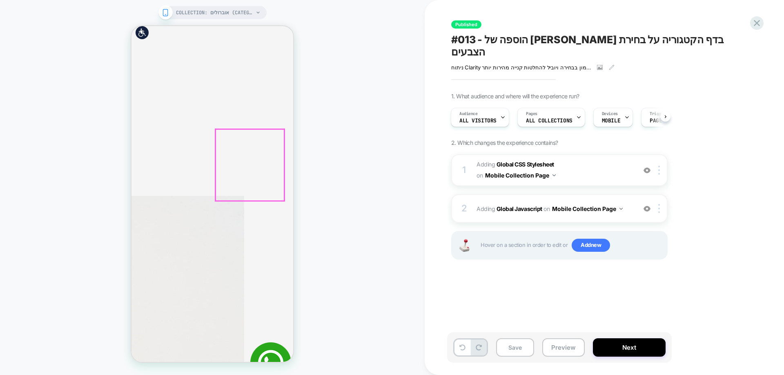
scroll to position [204, 0]
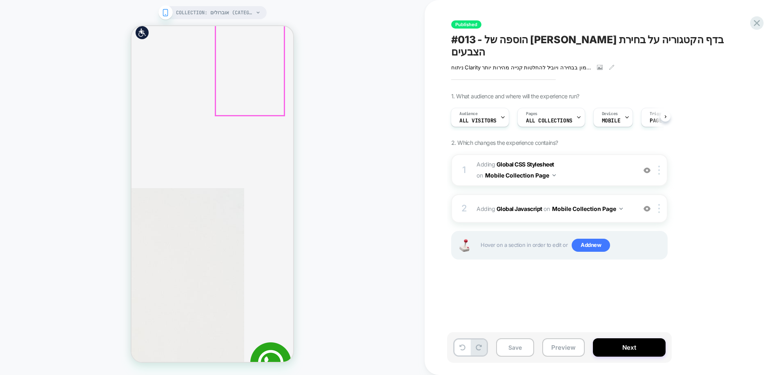
drag, startPoint x: 227, startPoint y: 86, endPoint x: 279, endPoint y: 129, distance: 67.8
click at [758, 21] on icon at bounding box center [756, 23] width 11 height 11
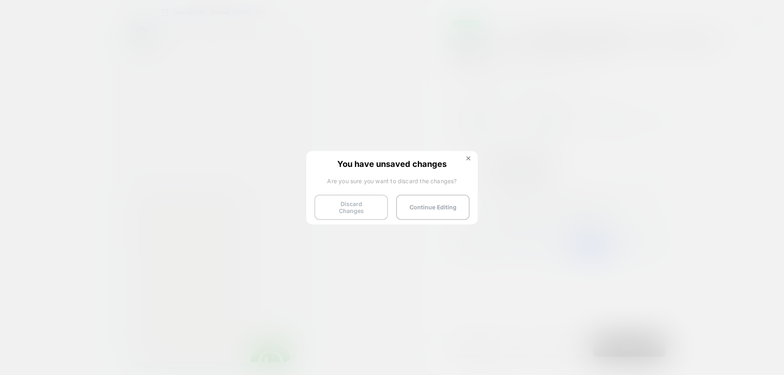
click at [357, 205] on button "Discard Changes" at bounding box center [350, 207] width 73 height 25
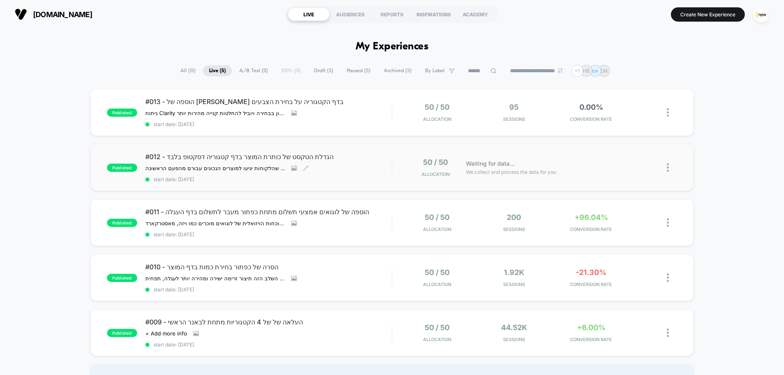
click at [338, 167] on div "#012 - הגדלת הטקסט של כותרת המוצר בדף קטגוריה דסקטופ בלבד הגדלת גודל הכותרות של…" at bounding box center [268, 168] width 246 height 30
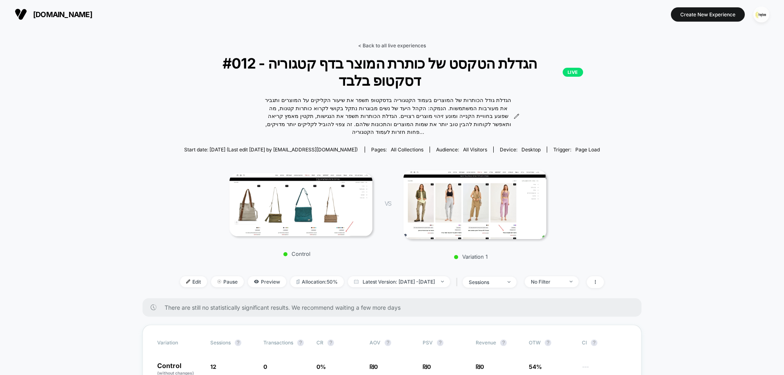
click at [393, 44] on link "< Back to all live experiences" at bounding box center [392, 45] width 68 height 6
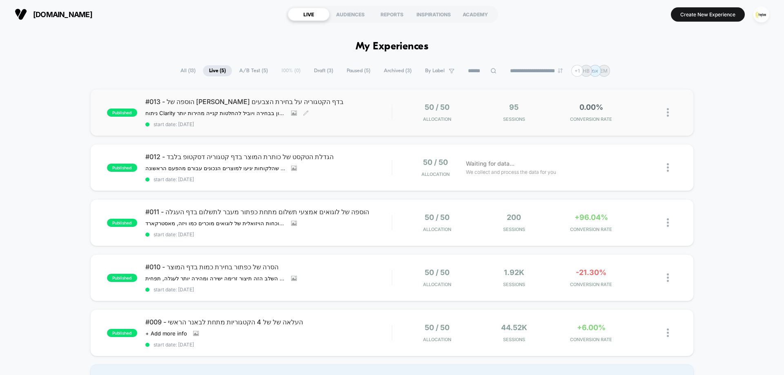
click at [353, 122] on span "start date: [DATE]" at bounding box center [268, 124] width 246 height 6
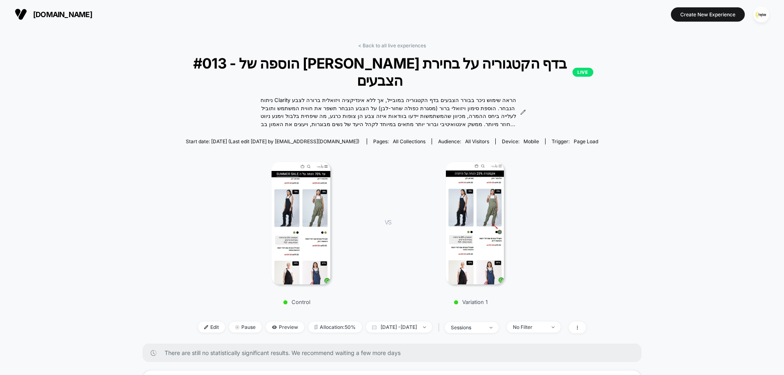
click at [402, 44] on link "< Back to all live experiences" at bounding box center [392, 45] width 68 height 6
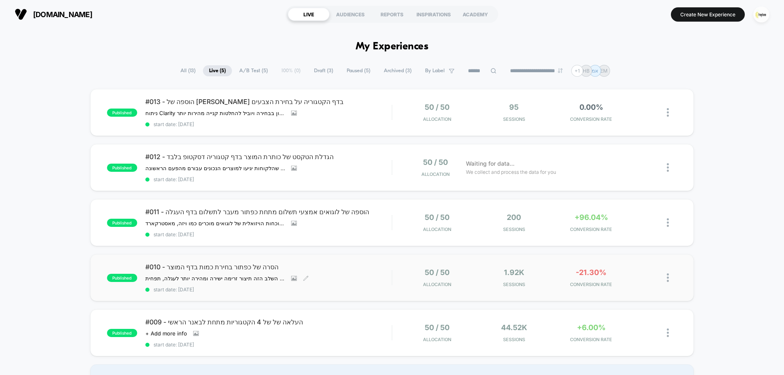
click at [336, 284] on div "#010 - הסרה של כפתור בחירת כמות בדף המוצר הסרת כפתור בחירת הכמות מדף המוצר תשפר…" at bounding box center [268, 278] width 246 height 30
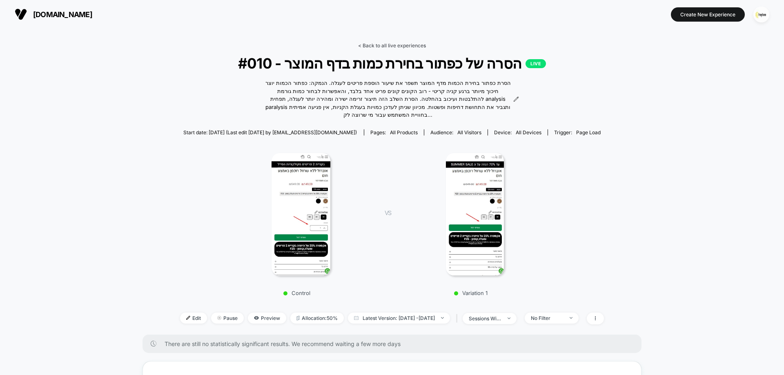
click at [393, 45] on link "< Back to all live experiences" at bounding box center [392, 45] width 68 height 6
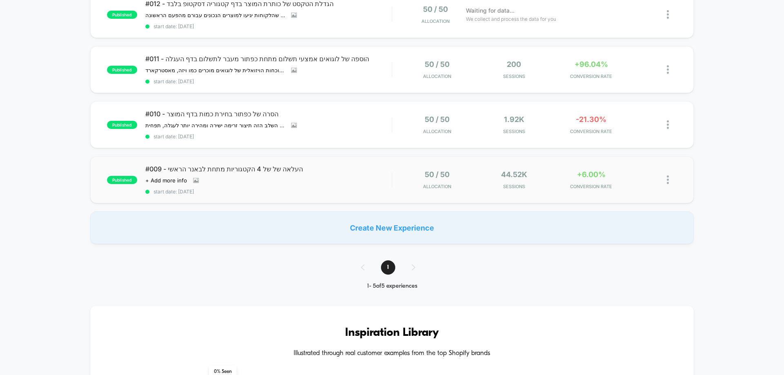
scroll to position [163, 0]
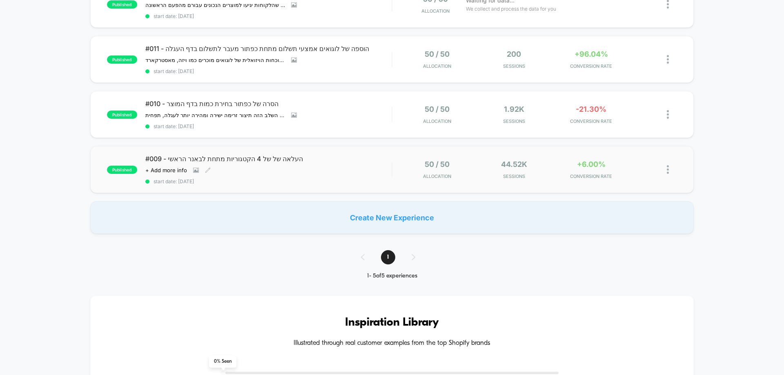
click at [295, 173] on div "Click to view images Click to edit experience details + Add more info" at bounding box center [231, 170] width 172 height 7
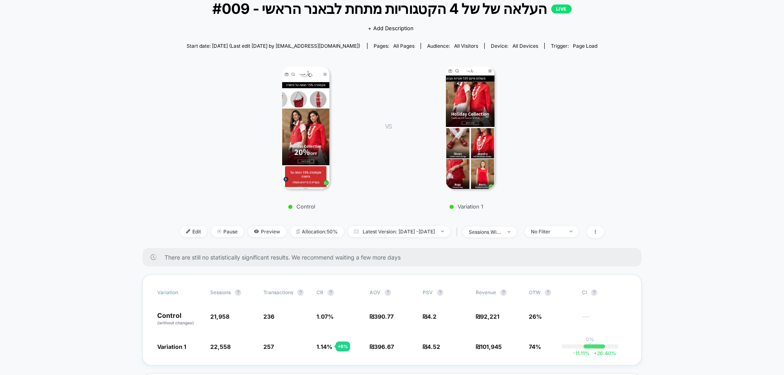
scroll to position [163, 0]
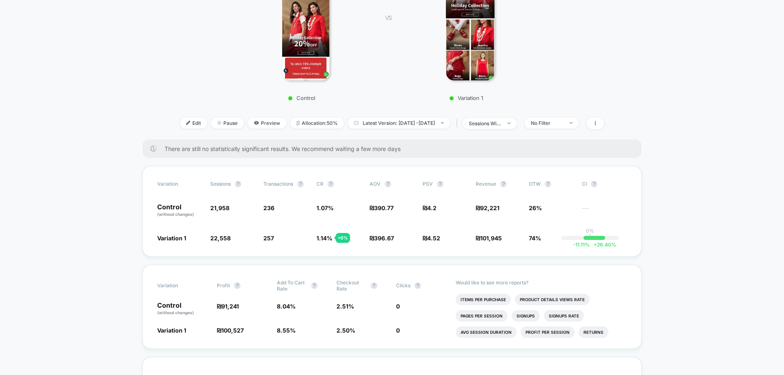
click at [579, 129] on div "Edit Pause Preview Allocation: 50% Latest Version: Sep 11, 2025 - Sep 29, 2025 …" at bounding box center [392, 124] width 424 height 12
click at [563, 123] on div "No Filter" at bounding box center [547, 123] width 33 height 6
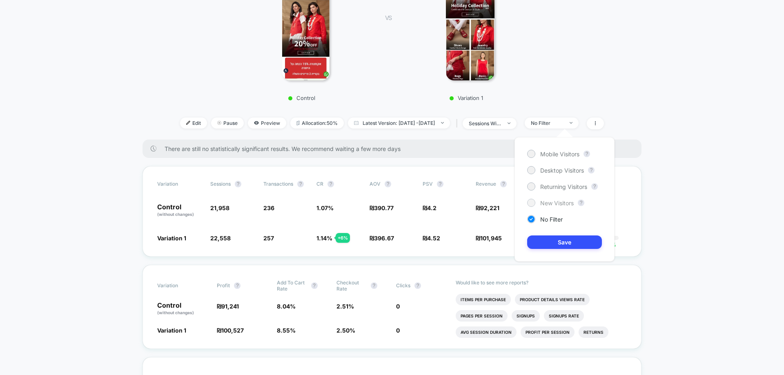
click at [569, 201] on span "New Visitors" at bounding box center [556, 203] width 33 height 7
drag, startPoint x: 573, startPoint y: 233, endPoint x: 585, endPoint y: 245, distance: 17.1
click at [573, 234] on div "Mobile Visitors ? Desktop Visitors ? Returning Visitors ? New Visitors ? No Fil…" at bounding box center [564, 199] width 100 height 124
click at [589, 247] on button "Save" at bounding box center [564, 242] width 75 height 13
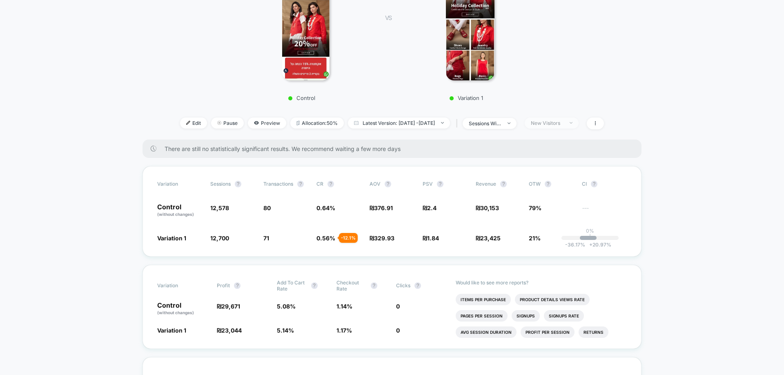
click at [563, 124] on div "New Visitors" at bounding box center [547, 123] width 33 height 6
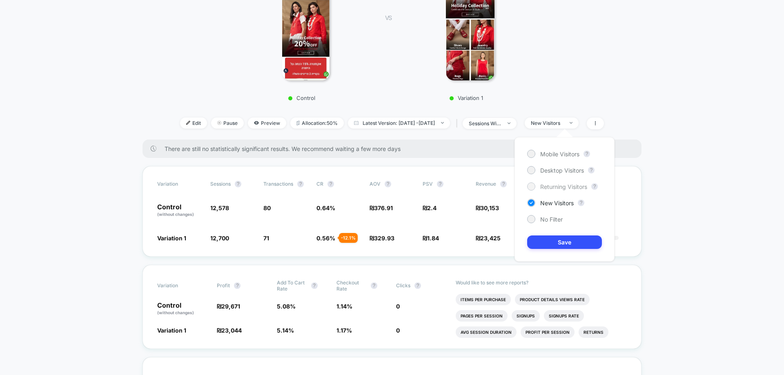
click at [563, 189] on span "Returning Visitors" at bounding box center [563, 186] width 47 height 7
drag, startPoint x: 565, startPoint y: 238, endPoint x: 579, endPoint y: 249, distance: 17.7
click at [566, 239] on button "Save" at bounding box center [564, 242] width 75 height 13
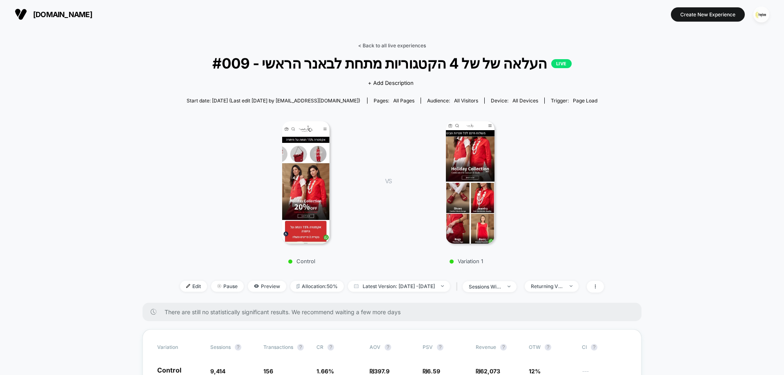
click at [402, 47] on link "< Back to all live experiences" at bounding box center [392, 45] width 68 height 6
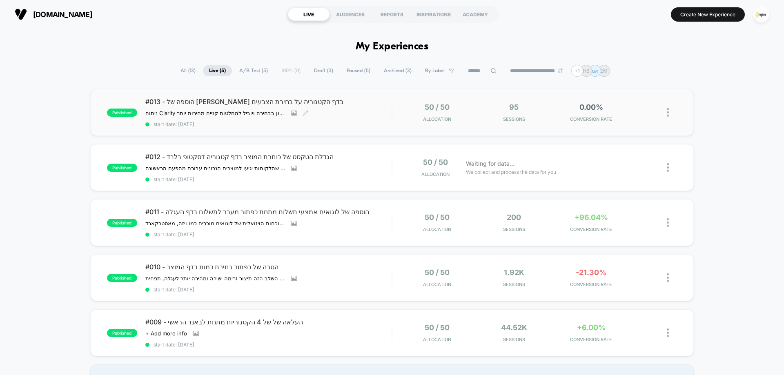
click at [346, 119] on div "#013 - הוספה של [PERSON_NAME] בדף הקטגוריה על בחירת הצבעים ניתוח Clarity הראה ש…" at bounding box center [268, 113] width 246 height 30
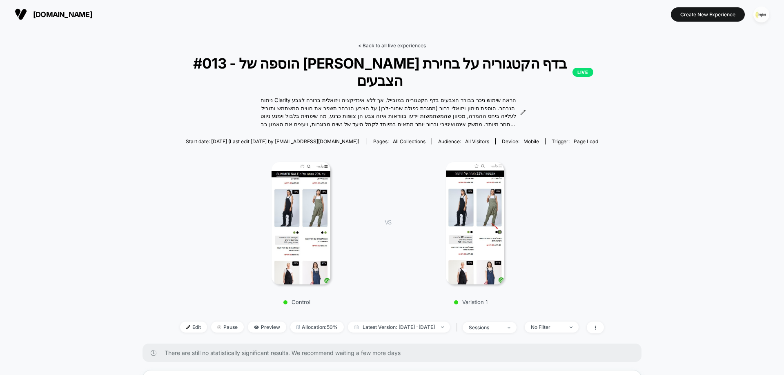
click at [410, 46] on link "< Back to all live experiences" at bounding box center [392, 45] width 68 height 6
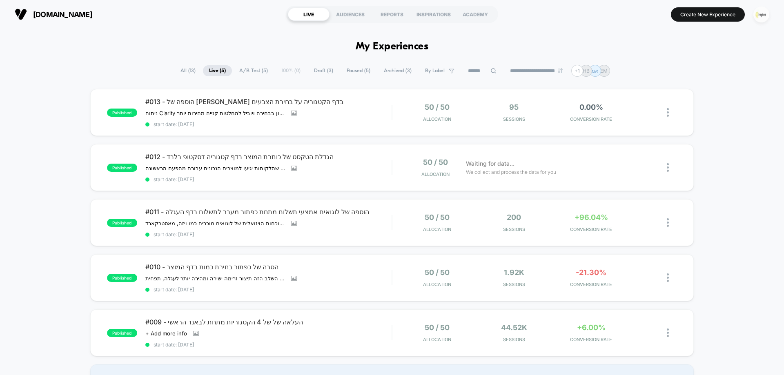
drag, startPoint x: 771, startPoint y: 15, endPoint x: 765, endPoint y: 16, distance: 5.8
click at [771, 16] on button "button" at bounding box center [761, 14] width 21 height 17
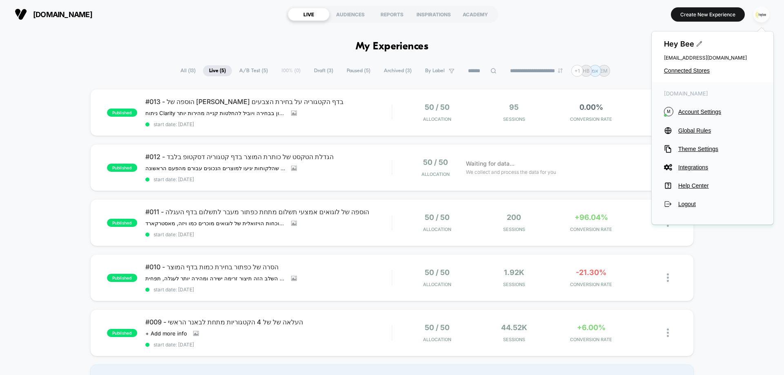
click at [763, 16] on img "button" at bounding box center [761, 15] width 16 height 16
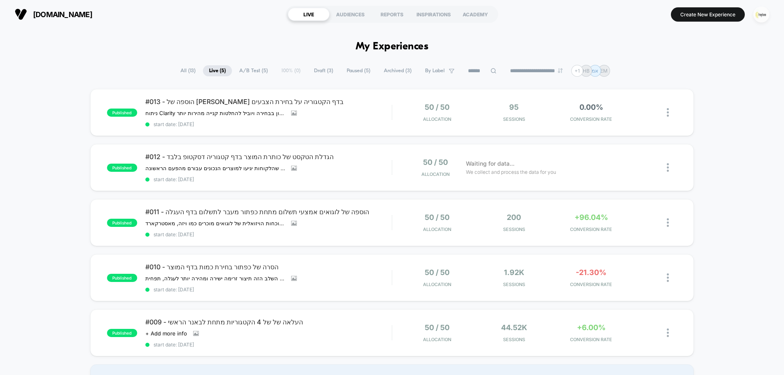
click at [759, 14] on img "button" at bounding box center [761, 15] width 16 height 16
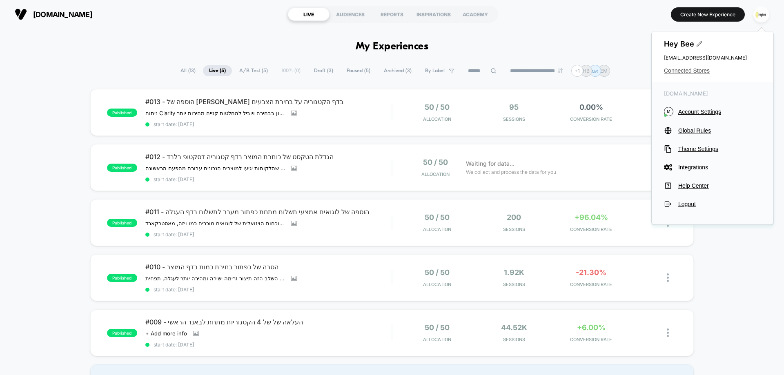
click at [694, 69] on span "Connected Stores" at bounding box center [712, 70] width 97 height 7
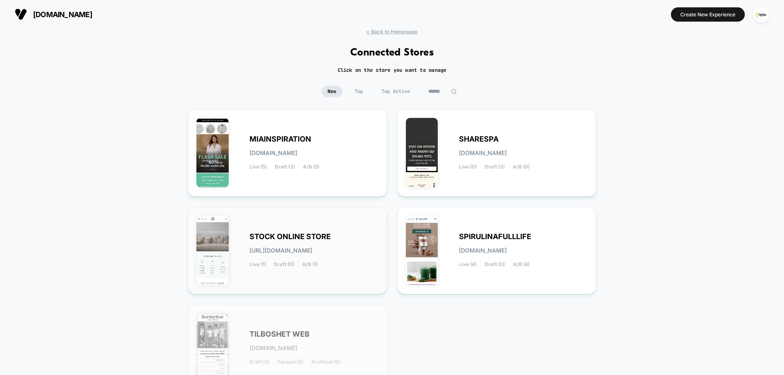
click at [322, 234] on span "STOCK ONLINE STORE" at bounding box center [289, 237] width 81 height 6
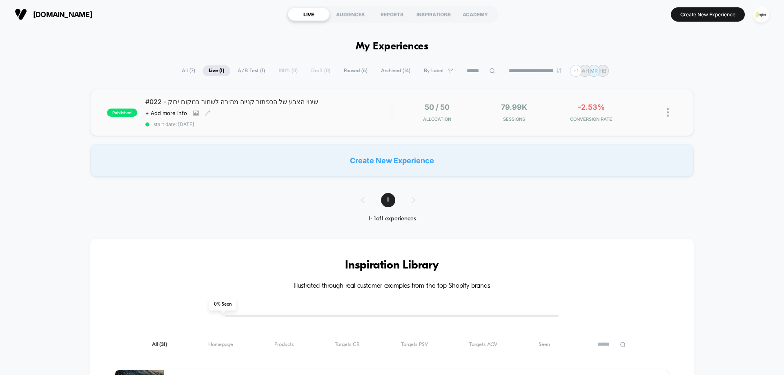
click at [308, 114] on div "Click to view images Click to edit experience details + Add more info" at bounding box center [231, 113] width 172 height 7
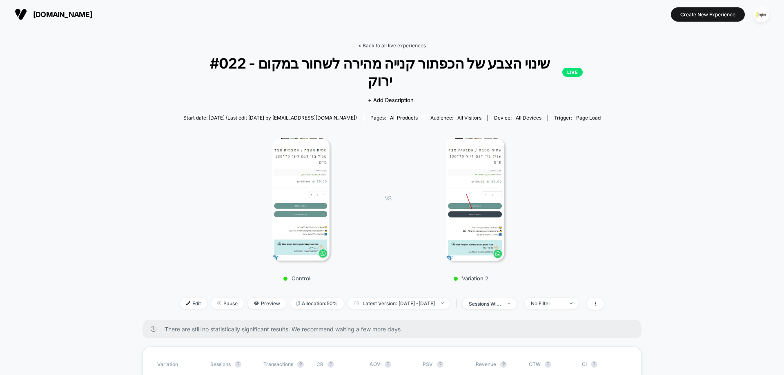
click at [406, 46] on link "< Back to all live experiences" at bounding box center [392, 45] width 68 height 6
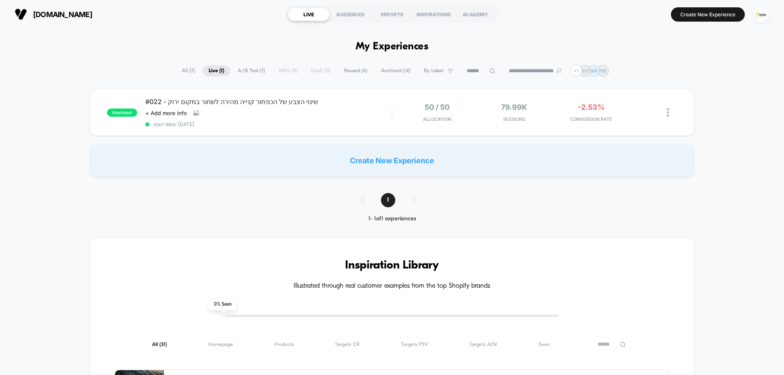
click at [764, 16] on img "button" at bounding box center [761, 15] width 16 height 16
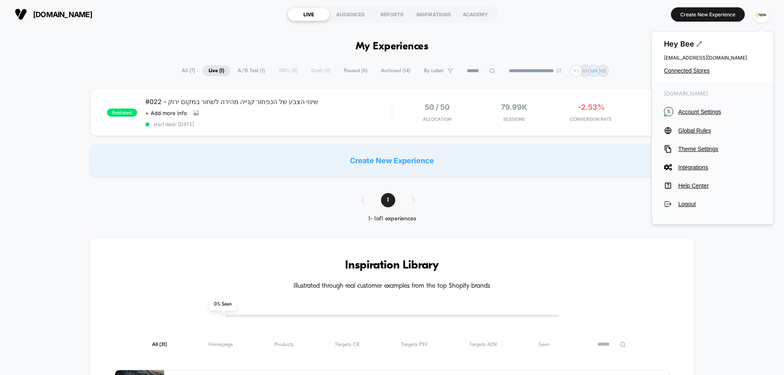
click at [688, 74] on div "Hey Bee [EMAIL_ADDRESS][DOMAIN_NAME] Connected Stores" at bounding box center [712, 56] width 122 height 51
click at [689, 71] on span "Connected Stores" at bounding box center [712, 70] width 97 height 7
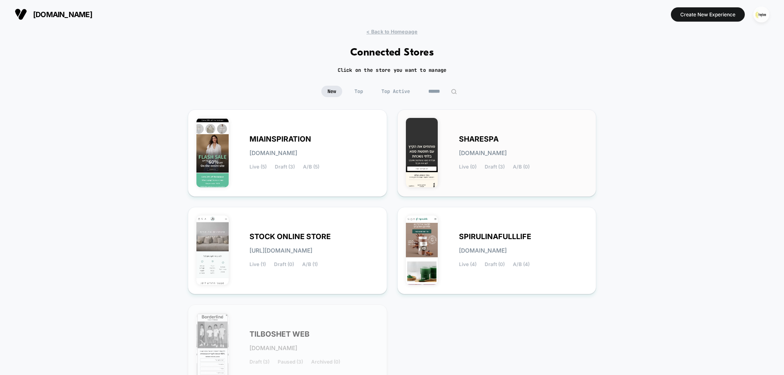
click at [502, 136] on div "SHARESPA sharespa.myshopify.com Live (0) Draft (3) A/B (0)" at bounding box center [497, 153] width 182 height 70
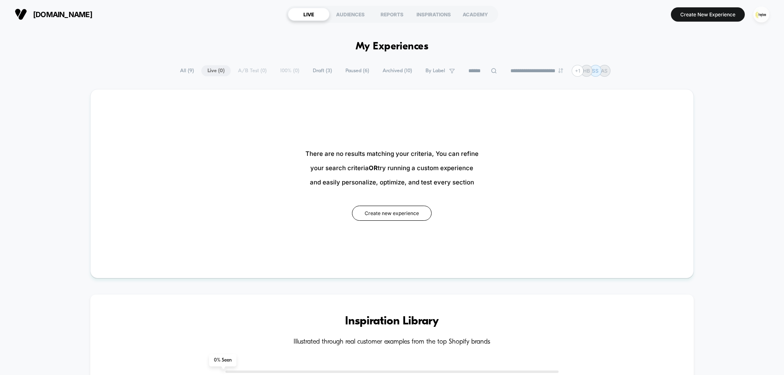
click at [307, 69] on span "Draft ( 3 )" at bounding box center [322, 70] width 31 height 11
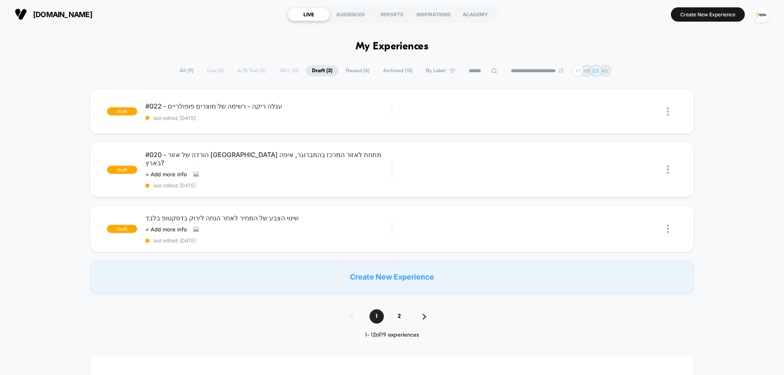
click at [184, 69] on span "All ( 9 )" at bounding box center [186, 70] width 26 height 11
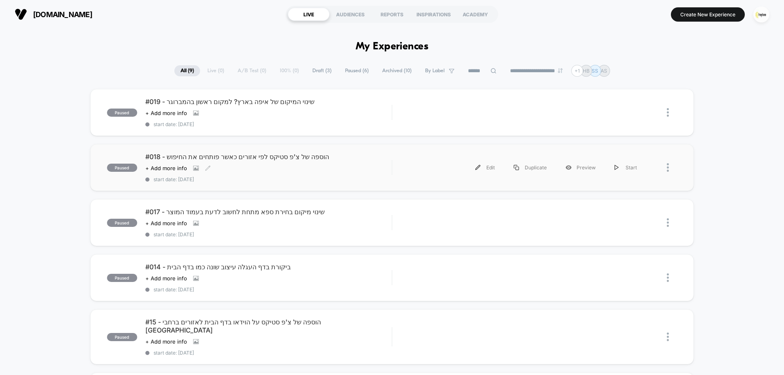
click at [213, 164] on div "#018 - הוספה של צ'פ סטיקס לפי אזורים כאשר פותחים את החיפוש Click to view images…" at bounding box center [268, 168] width 246 height 30
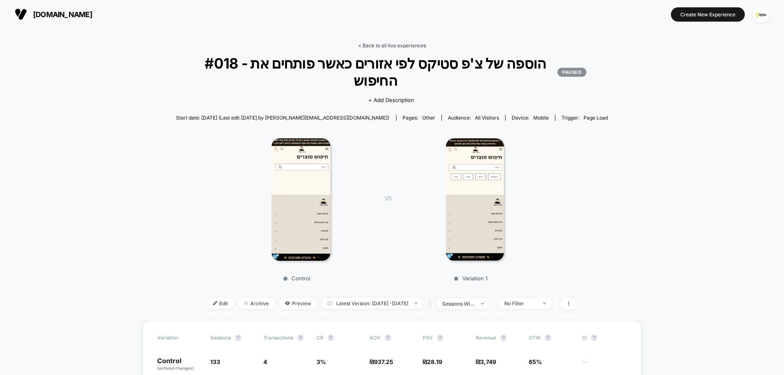
click at [410, 48] on link "< Back to all live experiences" at bounding box center [392, 45] width 68 height 6
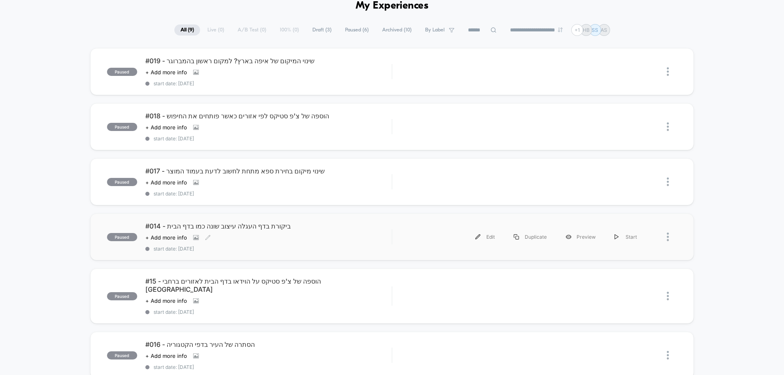
scroll to position [122, 0]
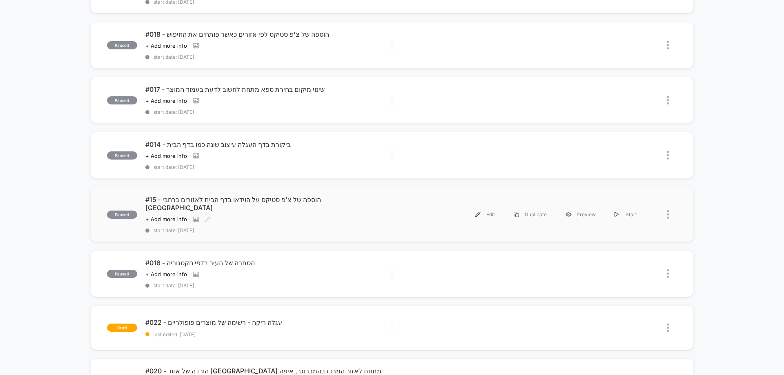
click at [284, 216] on div "Click to view images Click to edit experience details + Add more info" at bounding box center [231, 219] width 172 height 7
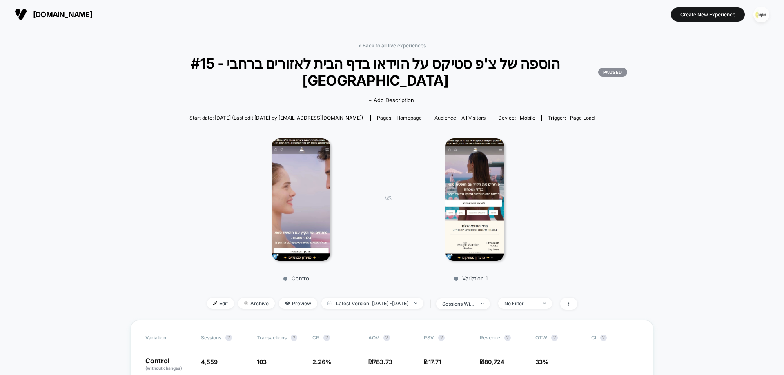
click at [393, 49] on div "< Back to all live experiences #15 - הוספה של צ'פ סטיקס על הוידאו בדף הבית לאזו…" at bounding box center [392, 181] width 522 height 278
click at [394, 46] on link "< Back to all live experiences" at bounding box center [392, 45] width 68 height 6
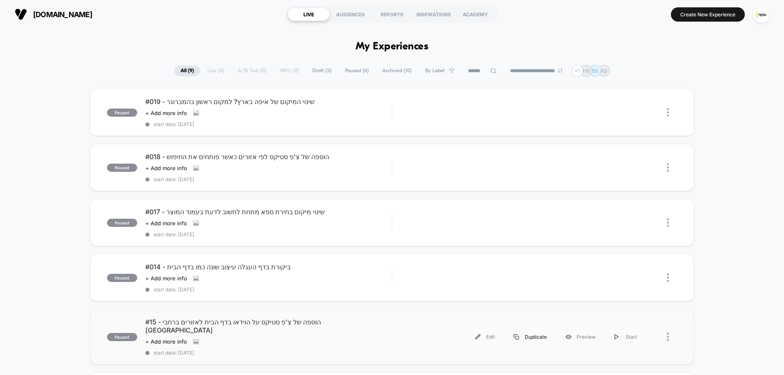
click at [534, 329] on div "Duplicate" at bounding box center [530, 337] width 52 height 18
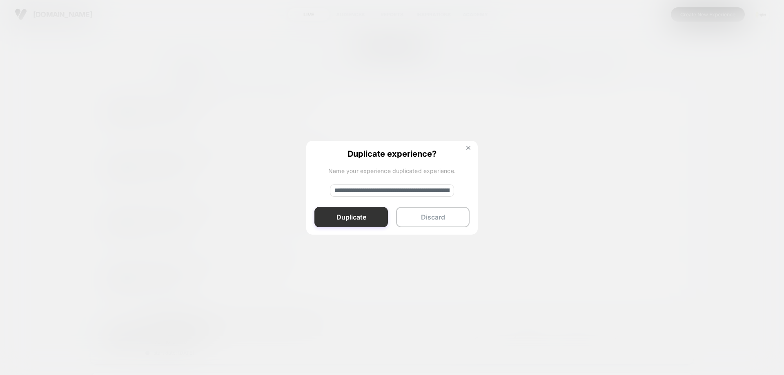
click at [334, 217] on button "Duplicate" at bounding box center [350, 217] width 73 height 20
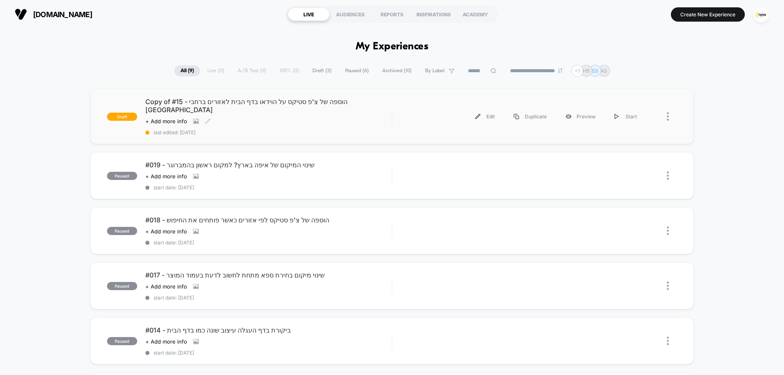
click at [278, 104] on span "Copy of #15 - הוספה של צ'פ סטיקס על הוידאו בדף הבית לאזורים ברחבי [GEOGRAPHIC_D…" at bounding box center [268, 106] width 246 height 16
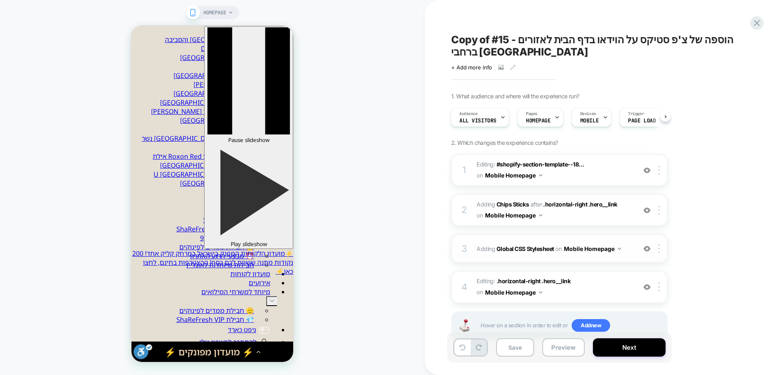
scroll to position [26, 0]
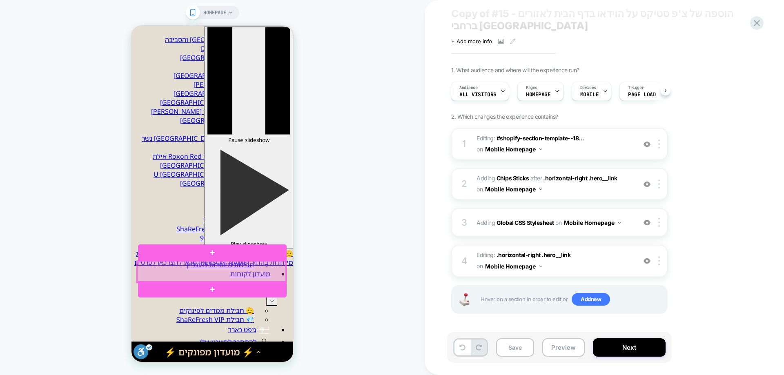
click at [233, 269] on div at bounding box center [211, 271] width 149 height 21
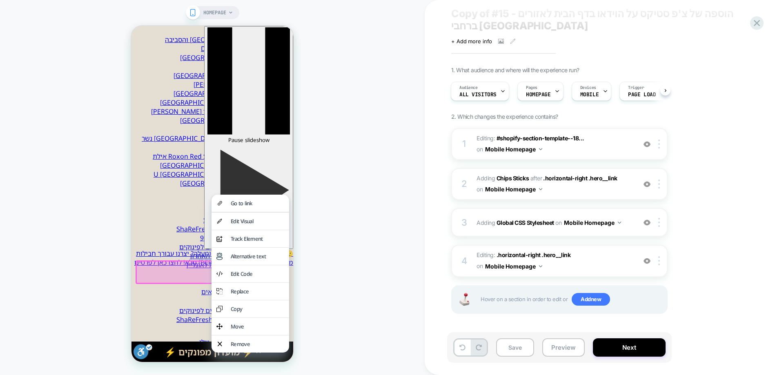
click at [387, 257] on div "HOMEPAGE" at bounding box center [212, 187] width 424 height 359
drag, startPoint x: 271, startPoint y: 205, endPoint x: 419, endPoint y: 239, distance: 152.3
click at [271, 205] on div "Go to link" at bounding box center [257, 203] width 53 height 7
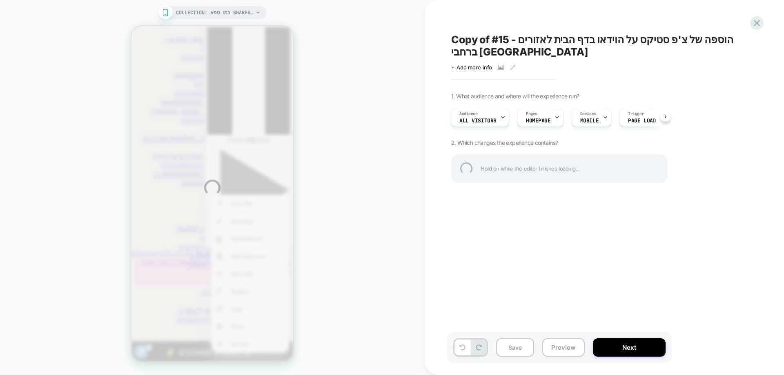
scroll to position [0, 0]
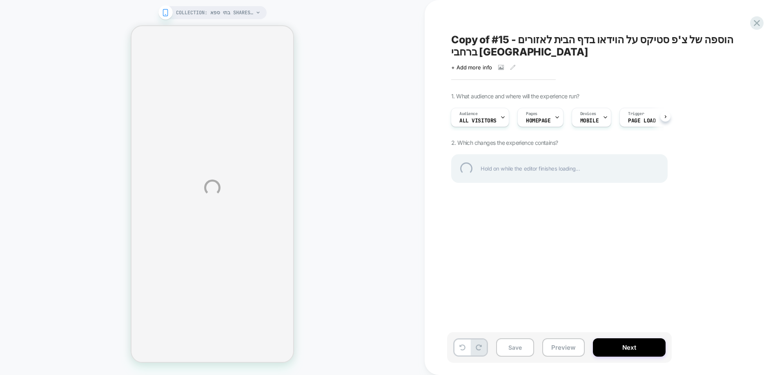
select select "******"
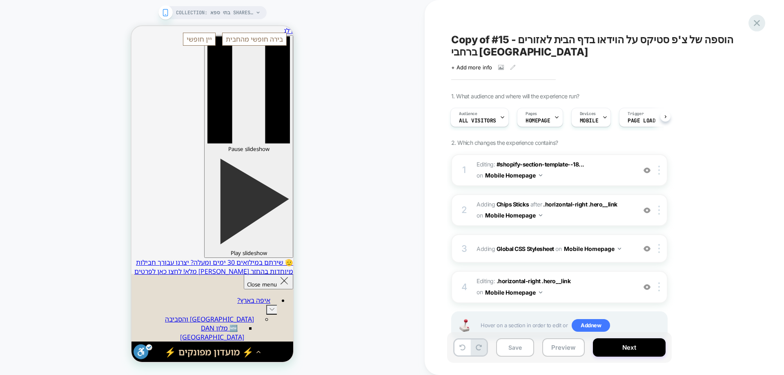
click at [755, 20] on icon at bounding box center [756, 23] width 11 height 11
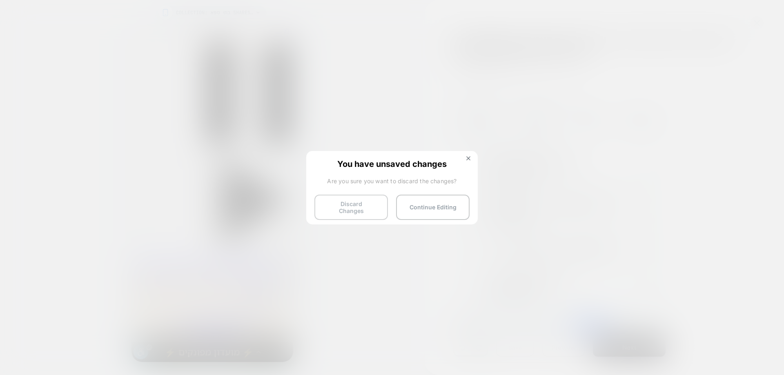
click at [335, 212] on button "Discard Changes" at bounding box center [350, 207] width 73 height 25
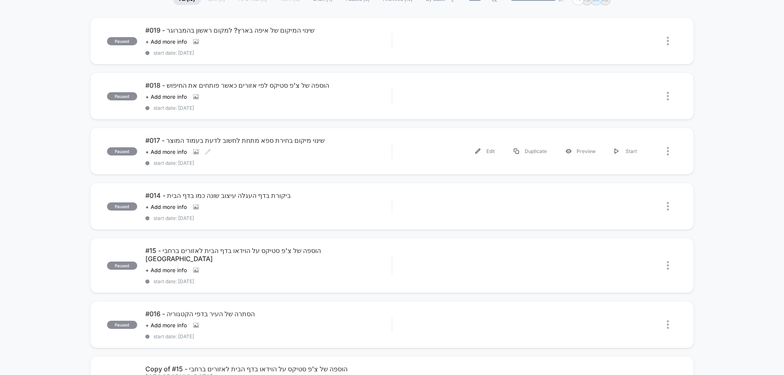
scroll to position [82, 0]
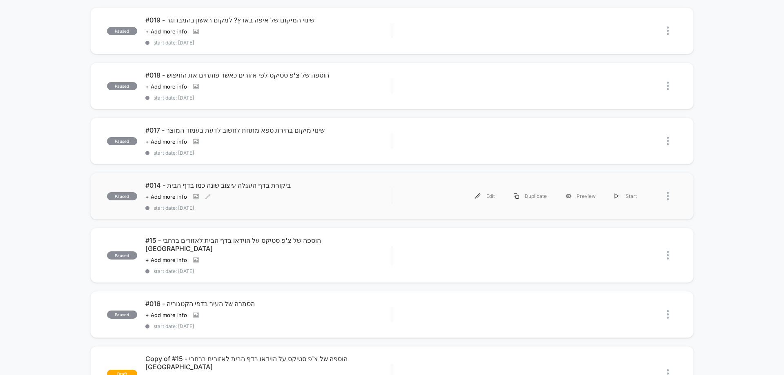
click at [242, 197] on div "Click to view images Click to edit experience details + Add more info" at bounding box center [231, 196] width 172 height 7
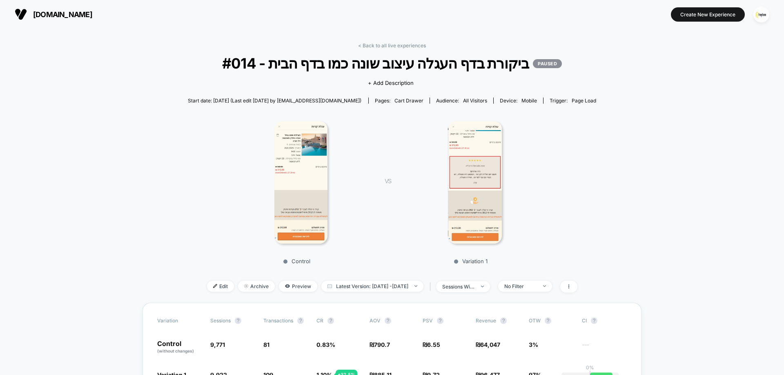
click at [297, 180] on img at bounding box center [300, 182] width 53 height 122
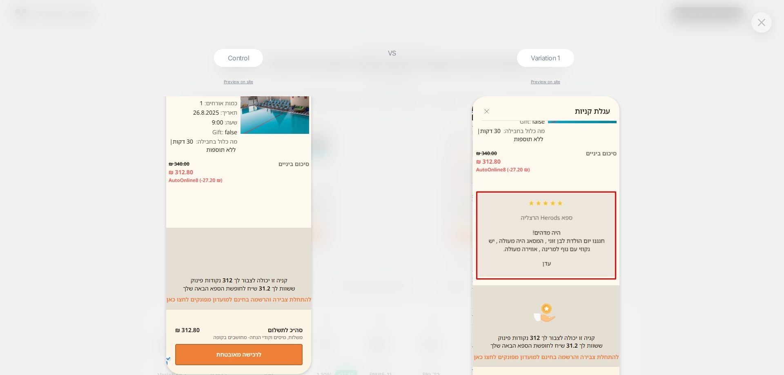
scroll to position [122, 0]
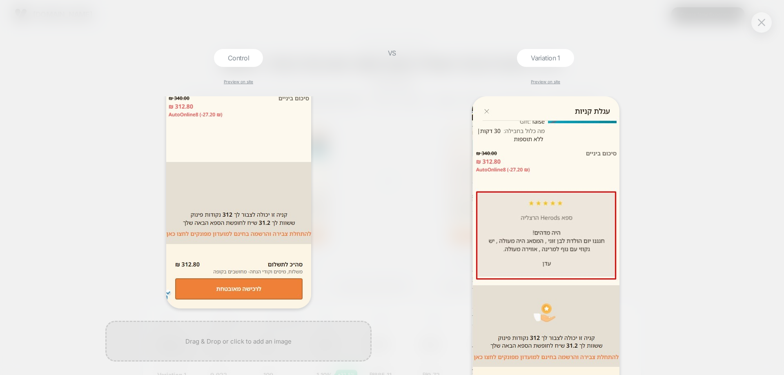
click at [229, 171] on img at bounding box center [238, 141] width 145 height 335
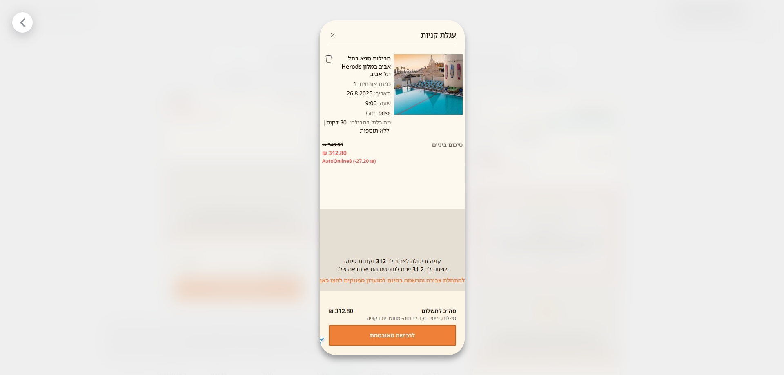
click at [31, 27] on div at bounding box center [22, 22] width 20 height 20
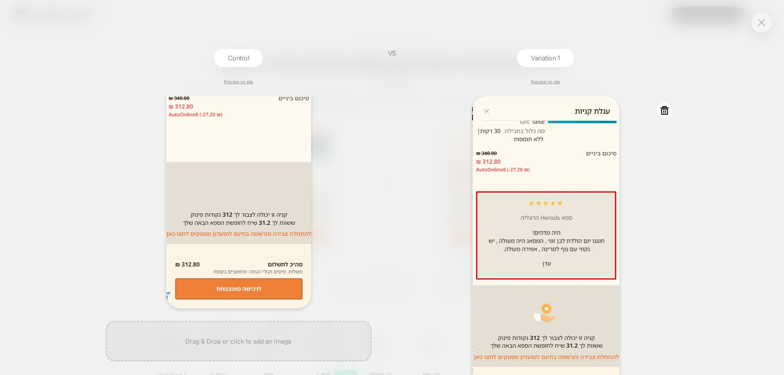
click at [529, 203] on img at bounding box center [545, 262] width 147 height 333
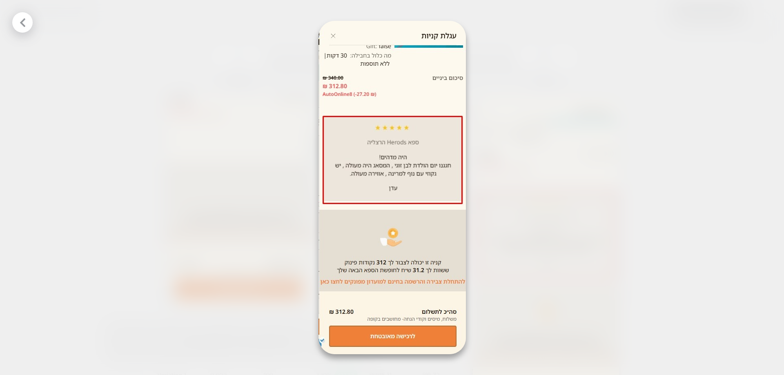
click at [385, 176] on img at bounding box center [391, 187] width 147 height 333
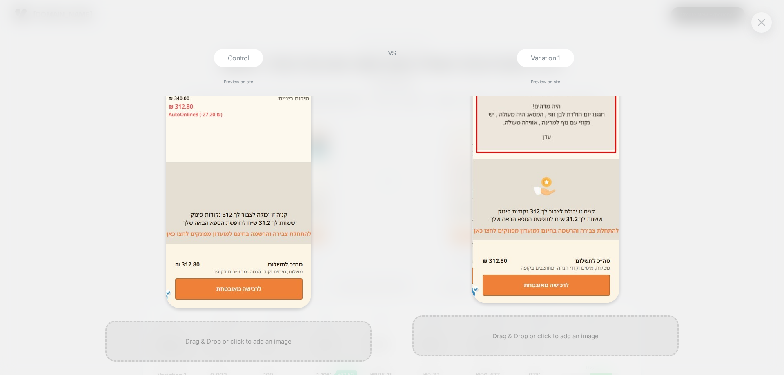
scroll to position [128, 0]
click at [756, 25] on button at bounding box center [761, 22] width 12 height 12
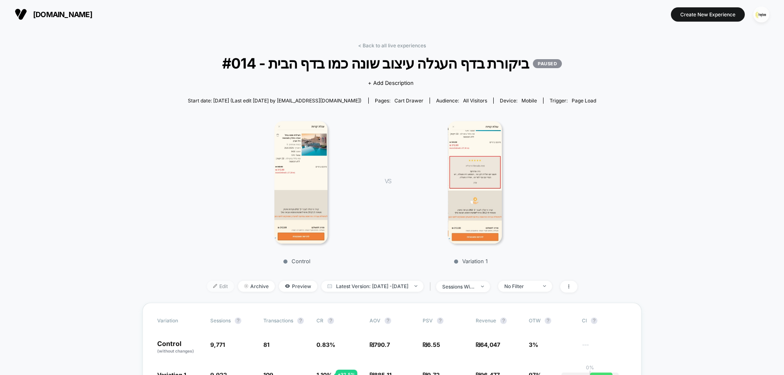
click at [208, 286] on span "Edit" at bounding box center [220, 286] width 27 height 11
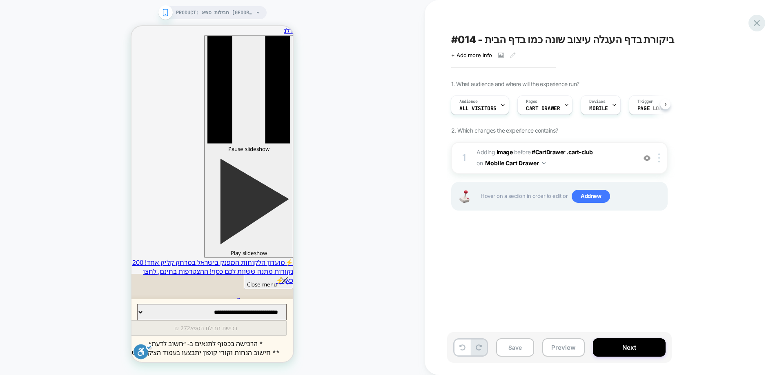
click at [754, 22] on icon at bounding box center [756, 23] width 11 height 11
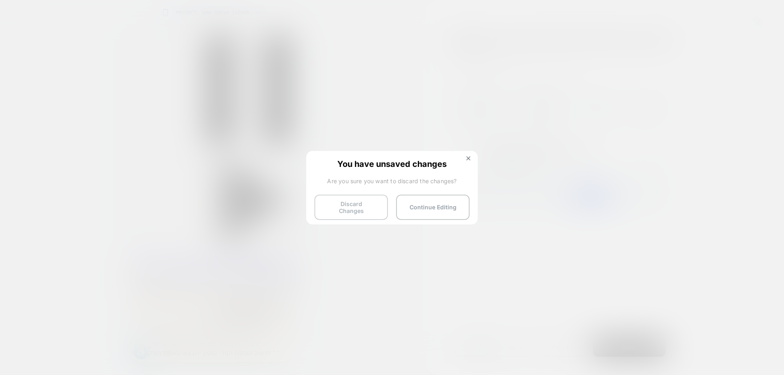
drag, startPoint x: 368, startPoint y: 214, endPoint x: 369, endPoint y: 208, distance: 6.3
click at [368, 213] on button "Discard Changes" at bounding box center [350, 207] width 73 height 25
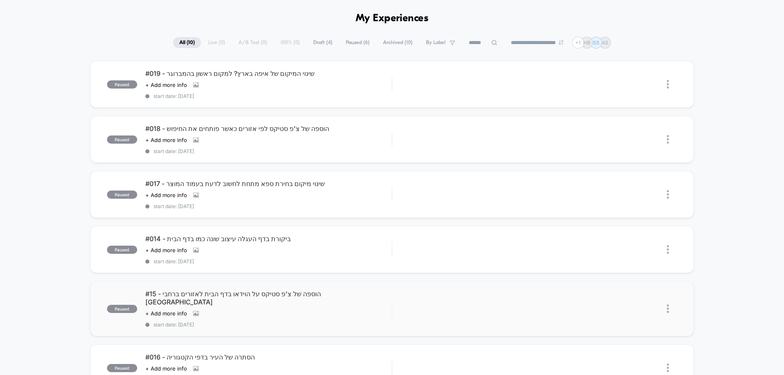
scroll to position [41, 0]
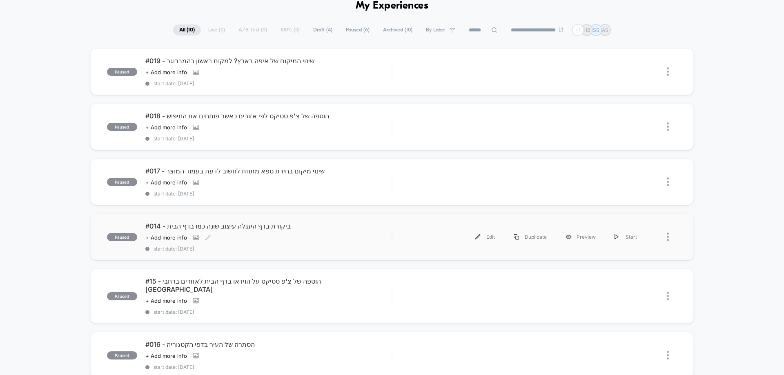
click at [225, 231] on div "#014 - ביקורת בדף העגלה עיצוב שונה כמו בדף הבית Click to view images Click to e…" at bounding box center [268, 237] width 246 height 30
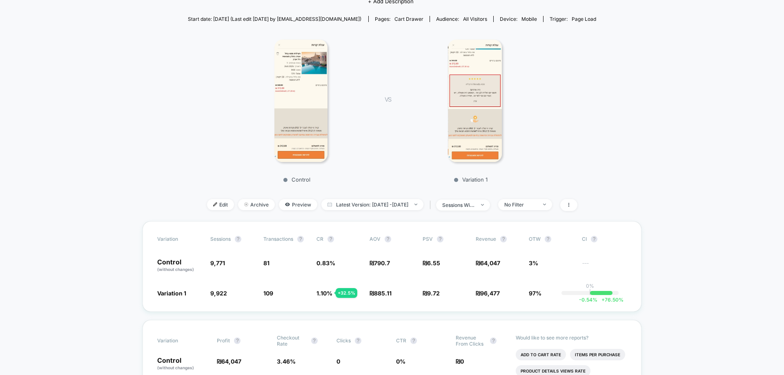
scroll to position [122, 0]
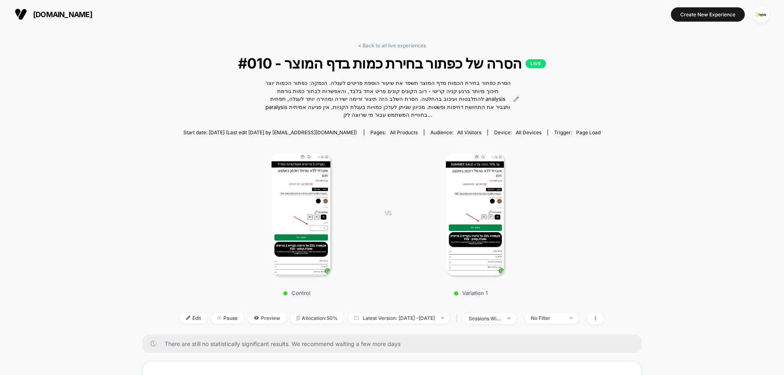
scroll to position [163, 0]
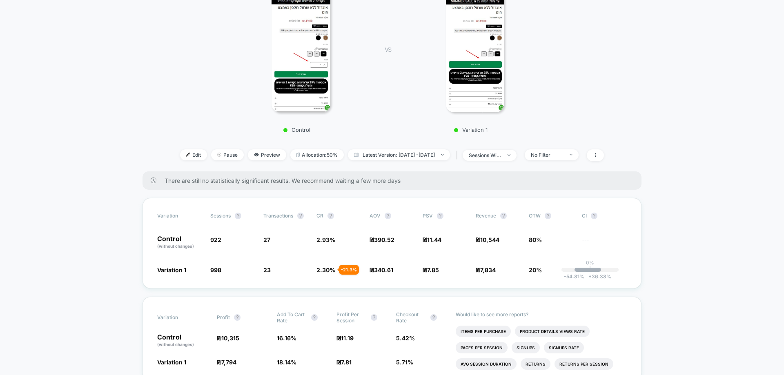
click at [241, 57] on div at bounding box center [300, 51] width 143 height 122
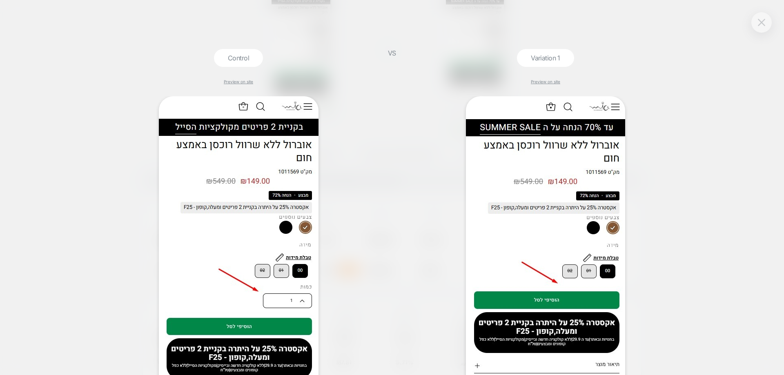
click at [757, 24] on button at bounding box center [761, 22] width 12 height 12
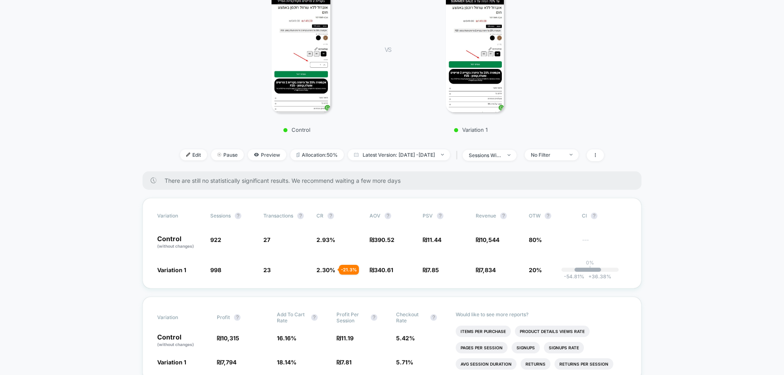
scroll to position [0, 0]
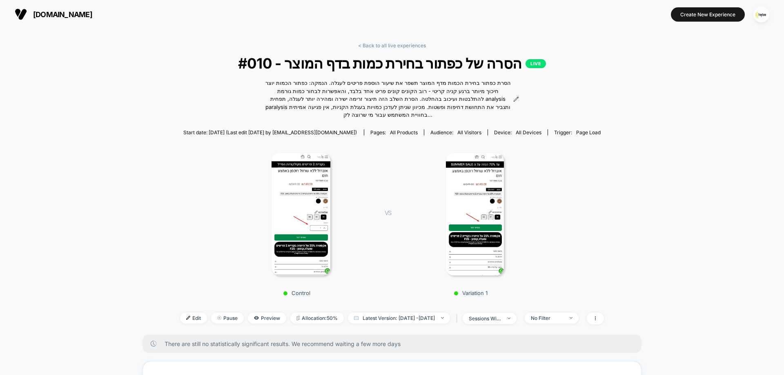
click at [393, 49] on div "< Back to all live experiences #010 - הסרה של כפתור בחירת כמות בדף המוצר LIVE ה…" at bounding box center [392, 188] width 424 height 292
click at [393, 45] on link "< Back to all live experiences" at bounding box center [392, 45] width 68 height 6
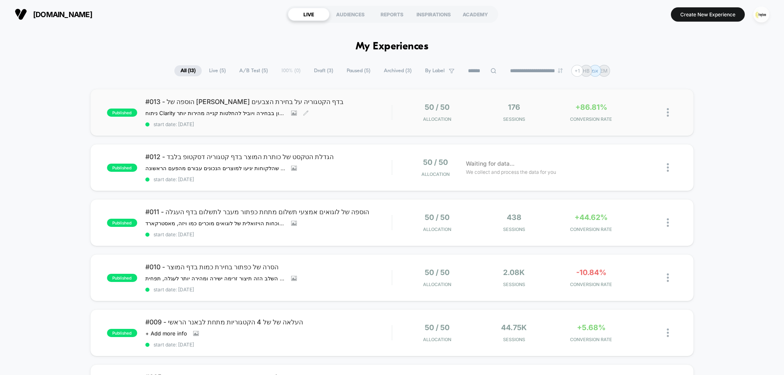
click at [342, 114] on div "#013 - הוספה של [PERSON_NAME] בדף הקטגוריה על בחירת הצבעים ניתוח Clarity הראה ש…" at bounding box center [268, 113] width 246 height 30
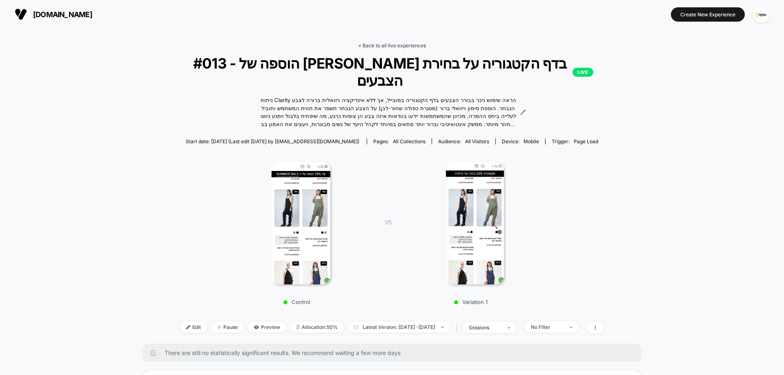
click at [384, 45] on link "< Back to all live experiences" at bounding box center [392, 45] width 68 height 6
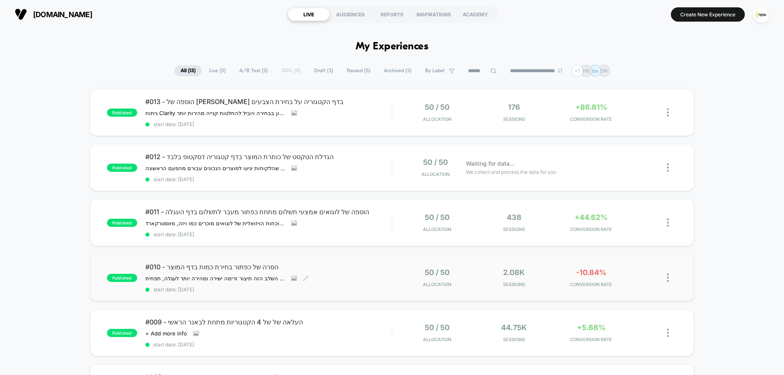
click at [344, 278] on div "#010 - הסרה של כפתור בחירת כמות בדף המוצר הסרת כפתור בחירת הכמות מדף המוצר תשפר…" at bounding box center [268, 278] width 246 height 30
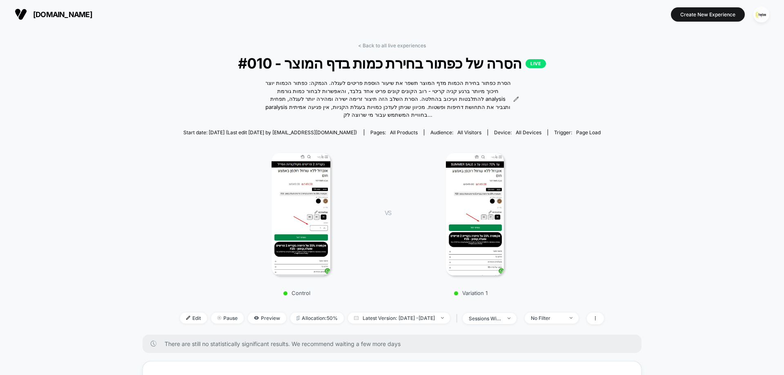
click at [381, 49] on div "< Back to all live experiences #010 - הסרה של כפתור בחירת כמות בדף המוצר LIVE ה…" at bounding box center [392, 188] width 424 height 292
click at [381, 45] on link "< Back to all live experiences" at bounding box center [392, 45] width 68 height 6
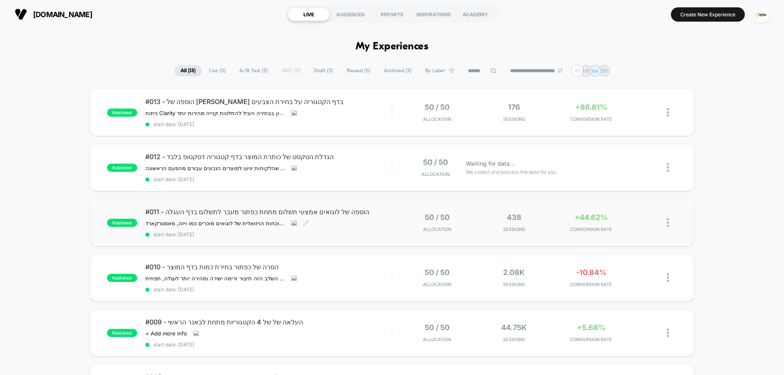
click at [380, 223] on div "#011 - הוספה של לוגואים אמצעי תשלום מתחת כפתור מעבר לתשלום בדף העגלה הוספת לוגו…" at bounding box center [268, 223] width 246 height 30
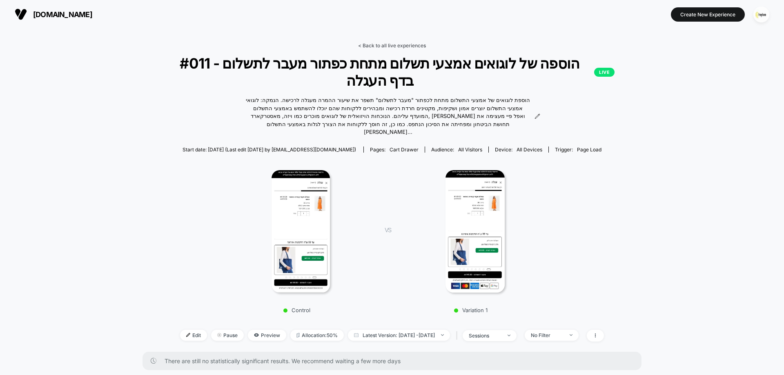
click at [382, 44] on link "< Back to all live experiences" at bounding box center [392, 45] width 68 height 6
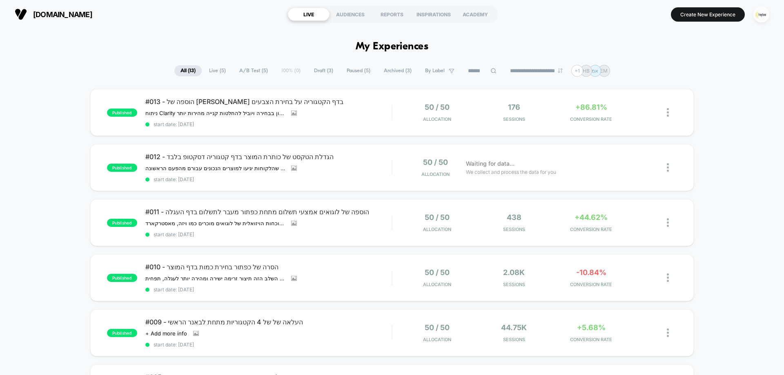
click at [764, 11] on img "button" at bounding box center [761, 15] width 16 height 16
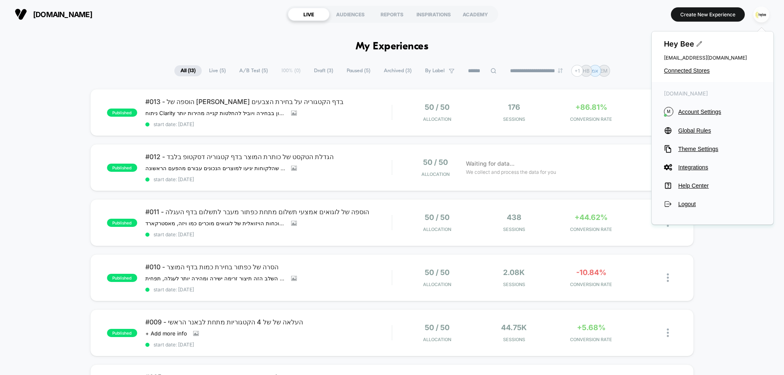
click at [687, 67] on div "Hey Bee [EMAIL_ADDRESS][DOMAIN_NAME] Connected Stores" at bounding box center [712, 56] width 122 height 51
click at [679, 68] on span "Connected Stores" at bounding box center [712, 70] width 97 height 7
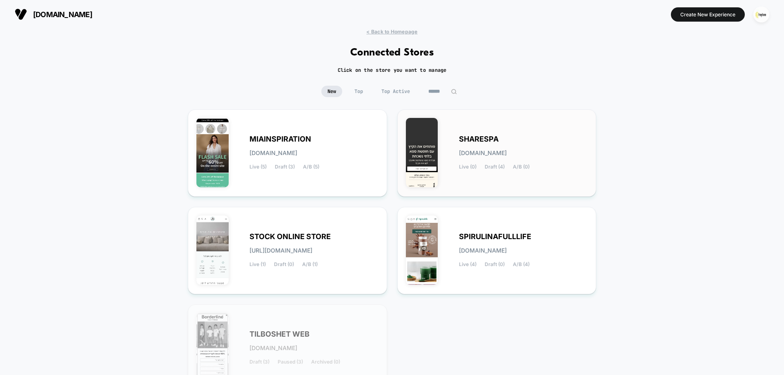
click at [484, 139] on span "SHARESPA" at bounding box center [479, 139] width 40 height 6
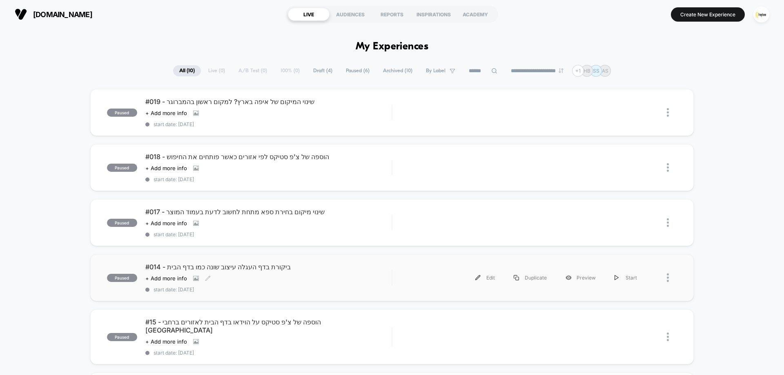
click at [292, 269] on span "#014 - ביקורת בדף העגלה עיצוב שונה כמו בדף הבית" at bounding box center [268, 267] width 246 height 8
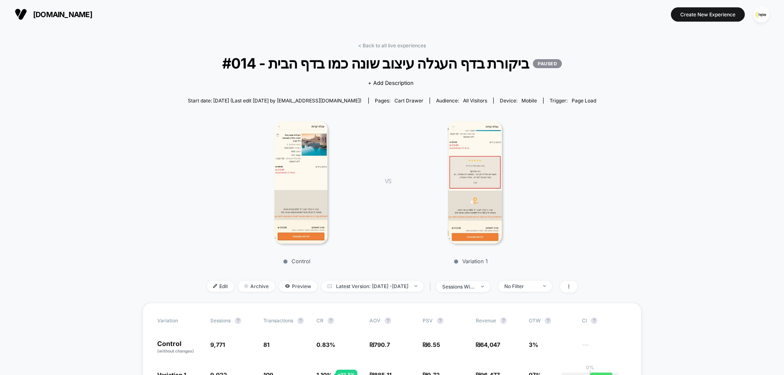
click at [289, 156] on img at bounding box center [300, 182] width 53 height 122
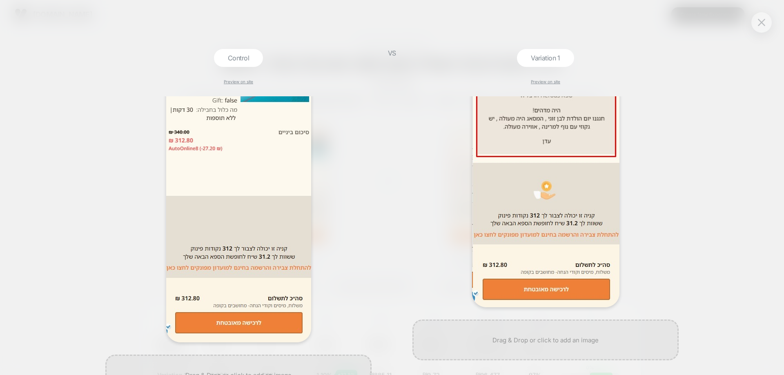
scroll to position [82, 0]
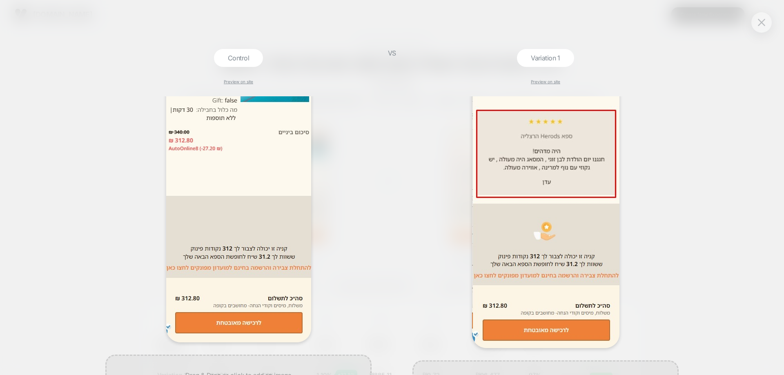
drag, startPoint x: 660, startPoint y: 256, endPoint x: 660, endPoint y: 247, distance: 9.8
click at [660, 247] on div at bounding box center [545, 181] width 266 height 333
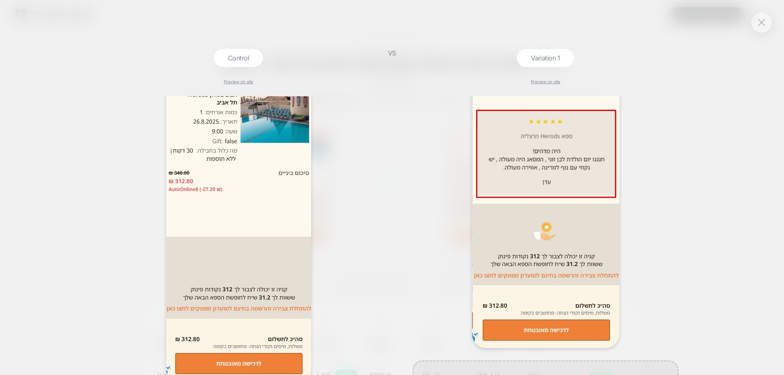
click at [711, 209] on div "Control Preview on site VS Variation 1 Preview on site" at bounding box center [392, 187] width 784 height 375
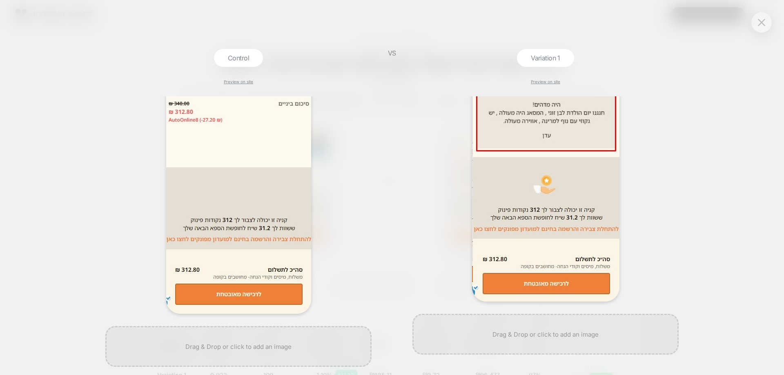
scroll to position [129, 0]
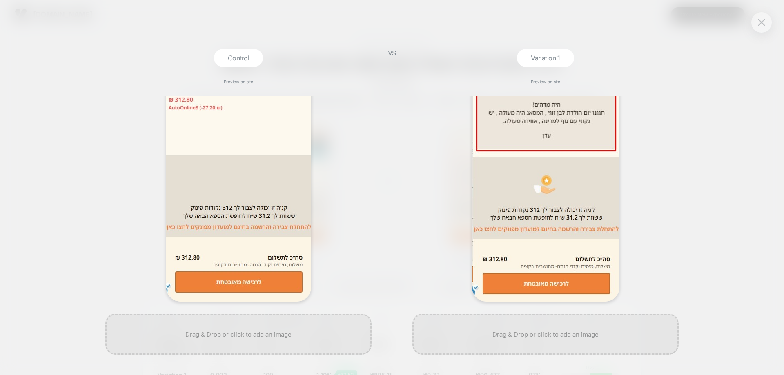
click at [253, 176] on img at bounding box center [238, 134] width 145 height 335
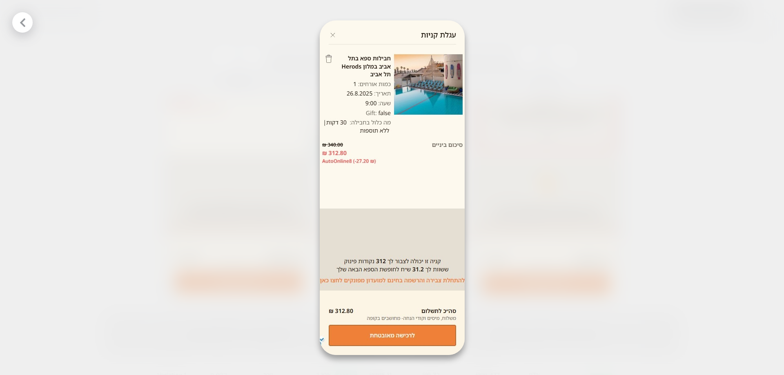
click at [194, 159] on div at bounding box center [392, 187] width 784 height 375
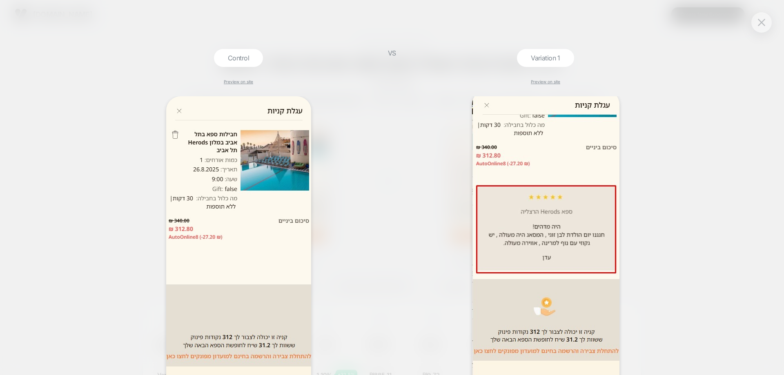
scroll to position [6, 0]
click at [762, 18] on button at bounding box center [761, 22] width 12 height 12
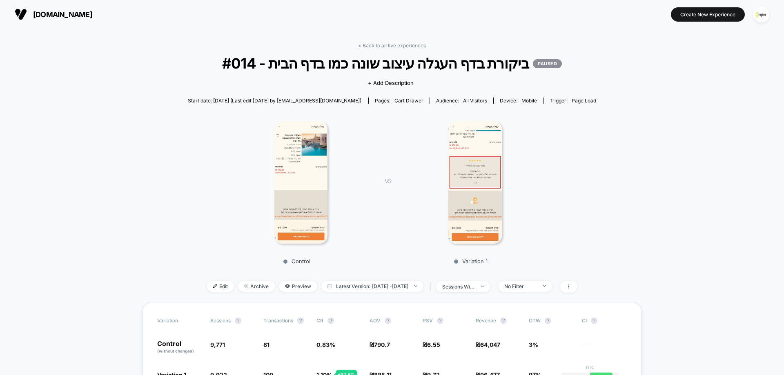
click at [299, 179] on img at bounding box center [300, 182] width 53 height 122
